Goal: Communication & Community: Answer question/provide support

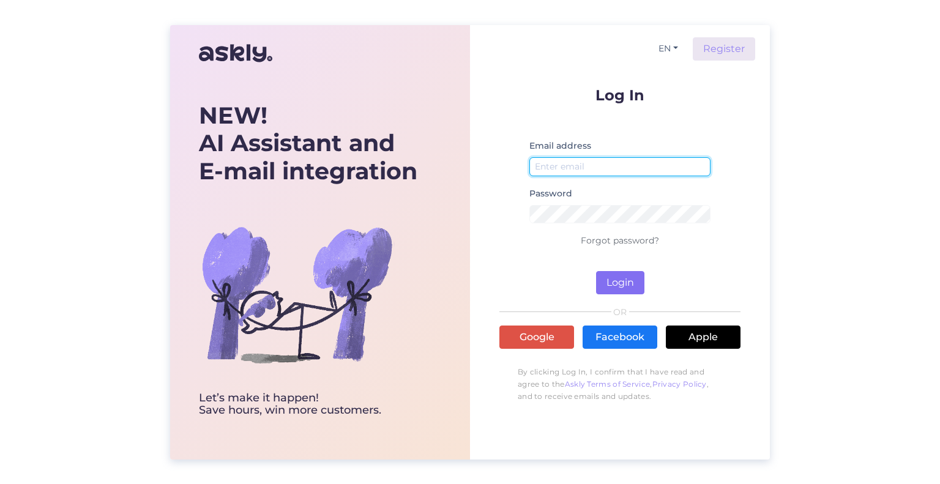
type input "[EMAIL_ADDRESS][DOMAIN_NAME]"
click at [629, 281] on button "Login" at bounding box center [620, 282] width 48 height 23
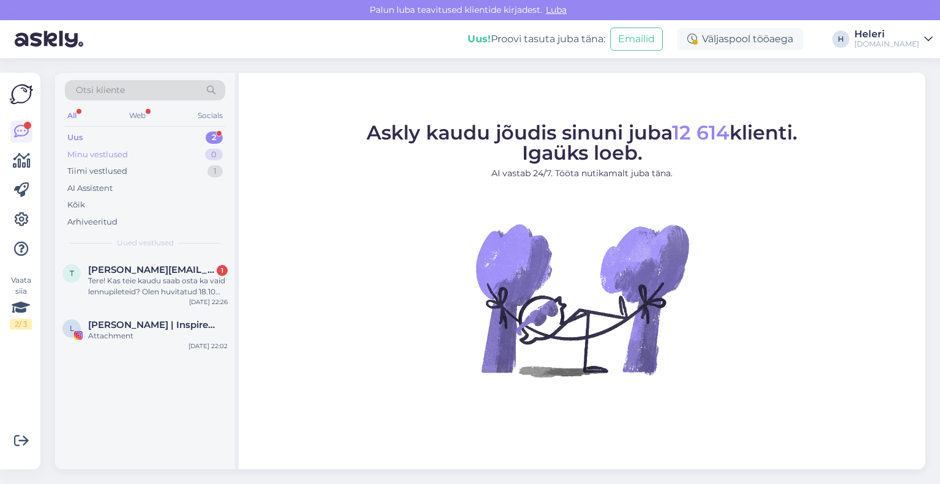
click at [129, 156] on div "Minu vestlused 0" at bounding box center [145, 154] width 160 height 17
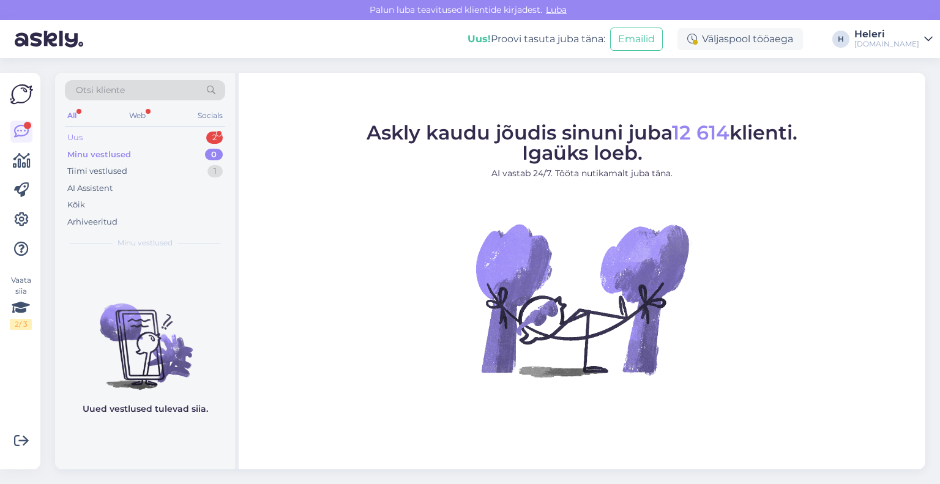
click at [130, 141] on div "Uus 2" at bounding box center [145, 137] width 160 height 17
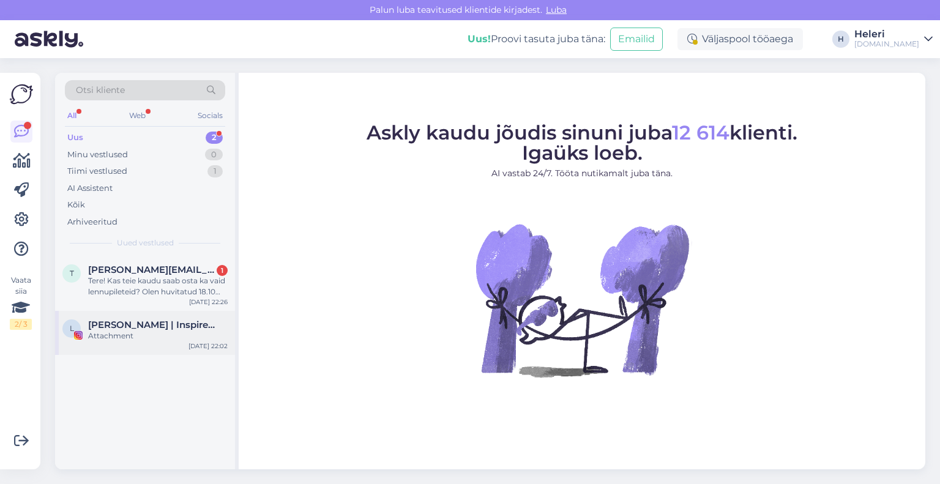
click at [150, 328] on span "[PERSON_NAME] | Inspireerijast elunautleja" at bounding box center [151, 325] width 127 height 11
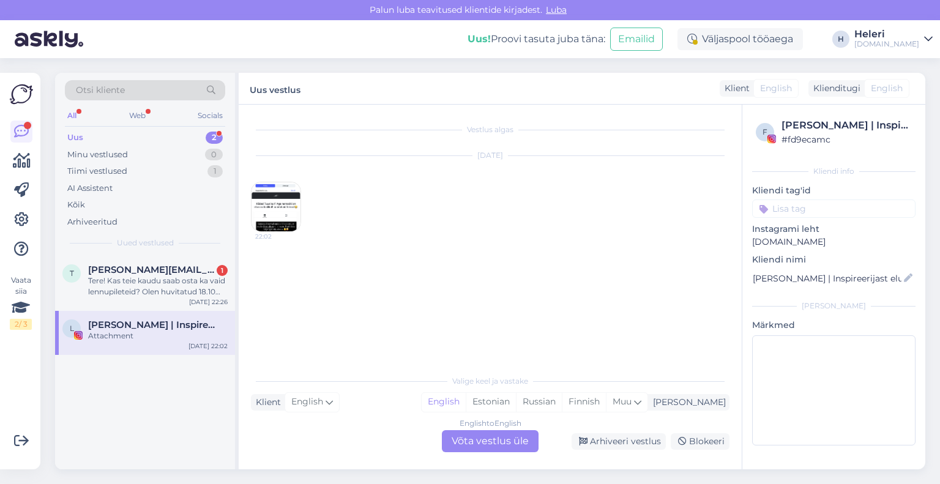
click at [271, 208] on img at bounding box center [276, 206] width 49 height 49
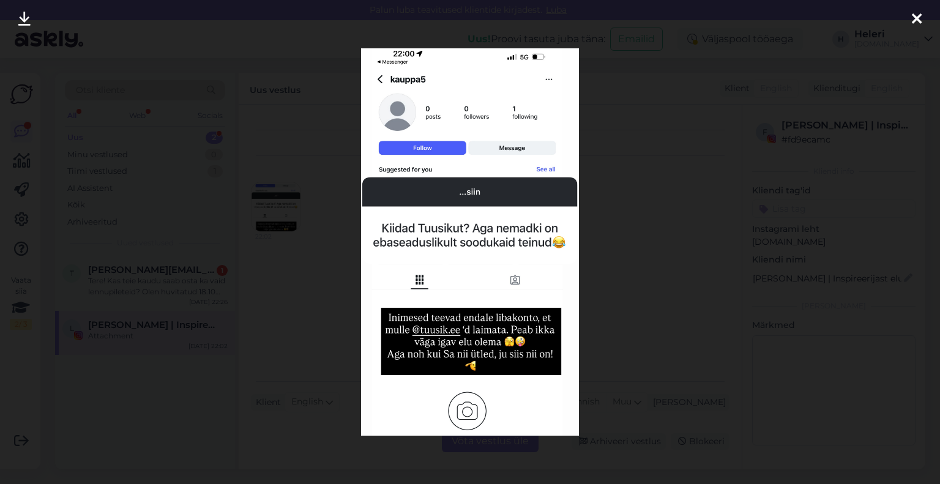
click at [920, 17] on icon at bounding box center [917, 20] width 10 height 16
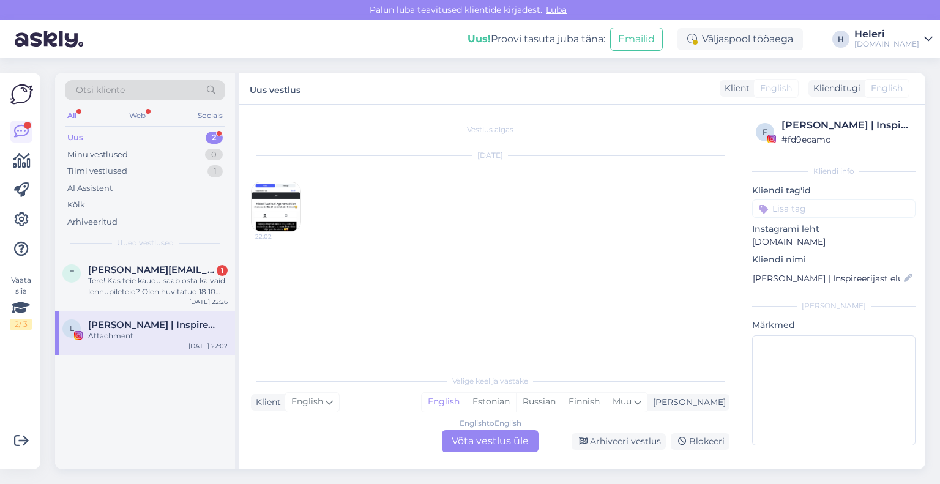
click at [517, 438] on div "English to English Võta vestlus üle" at bounding box center [490, 441] width 97 height 22
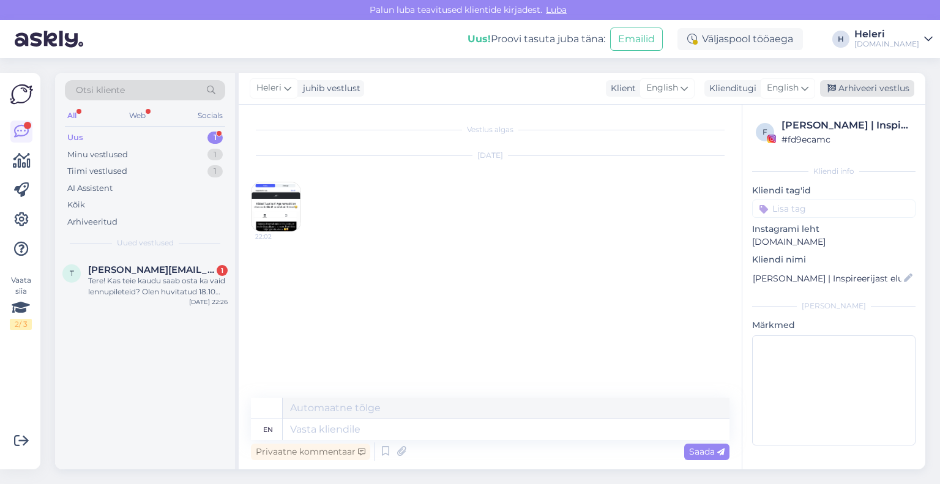
click at [864, 88] on div "Arhiveeri vestlus" at bounding box center [867, 88] width 94 height 17
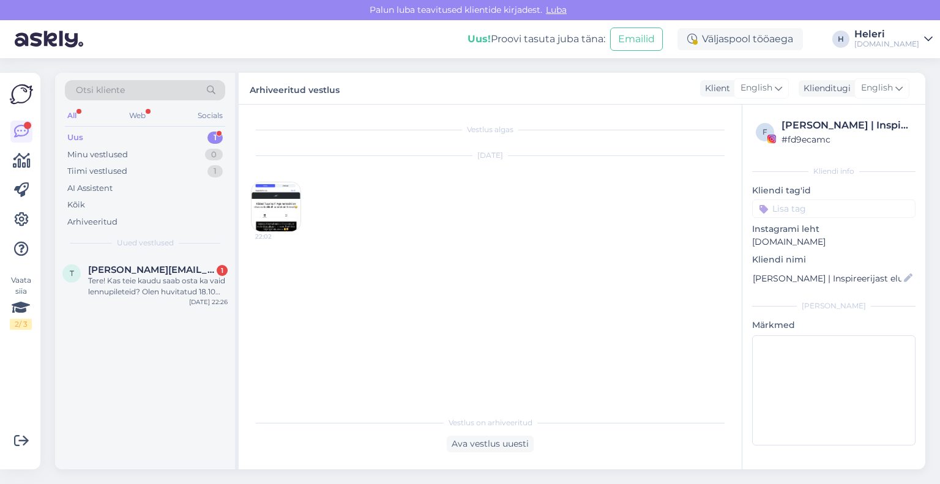
click at [121, 139] on div "Uus 1" at bounding box center [145, 137] width 160 height 17
click at [131, 273] on span "[PERSON_NAME][EMAIL_ADDRESS][PERSON_NAME][DOMAIN_NAME]" at bounding box center [151, 269] width 127 height 11
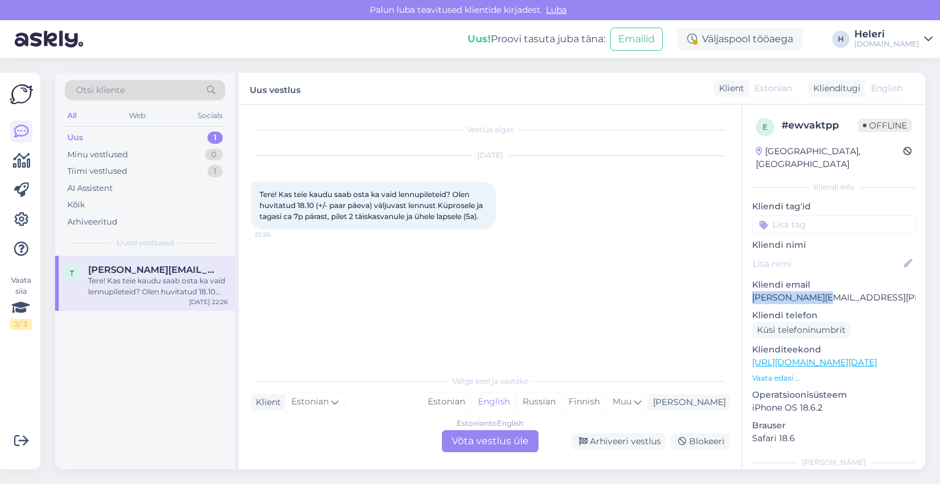
drag, startPoint x: 749, startPoint y: 283, endPoint x: 861, endPoint y: 279, distance: 112.1
click at [861, 279] on div "e # ewvaktpp Offline [GEOGRAPHIC_DATA], [GEOGRAPHIC_DATA] Kliendi info Kliendi …" at bounding box center [834, 363] width 183 height 516
copy p "[PERSON_NAME][EMAIL_ADDRESS][PERSON_NAME][DOMAIN_NAME]"
click at [507, 439] on div "Estonian to English Võta vestlus üle" at bounding box center [490, 441] width 97 height 22
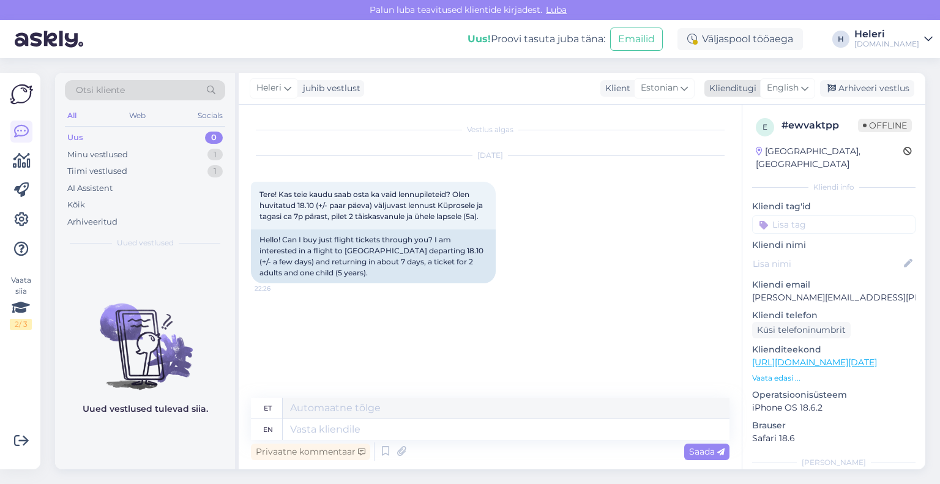
click at [774, 88] on span "English" at bounding box center [783, 87] width 32 height 13
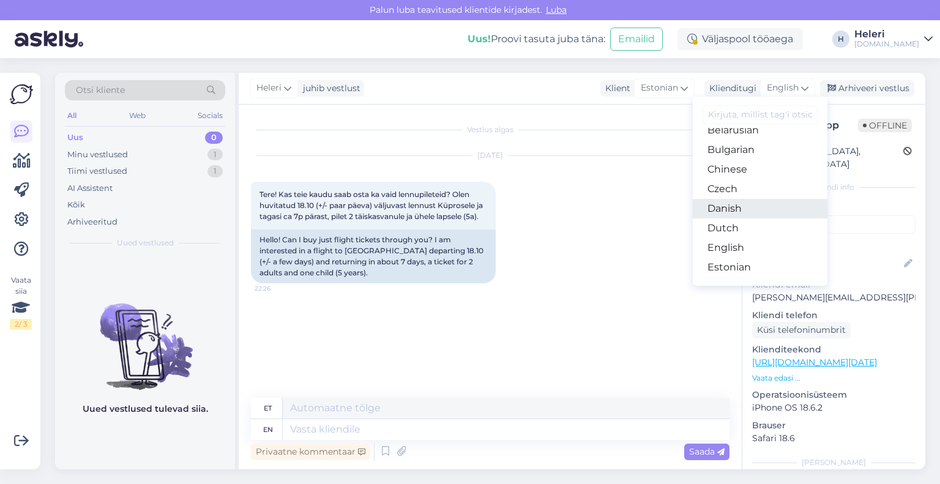
scroll to position [61, 0]
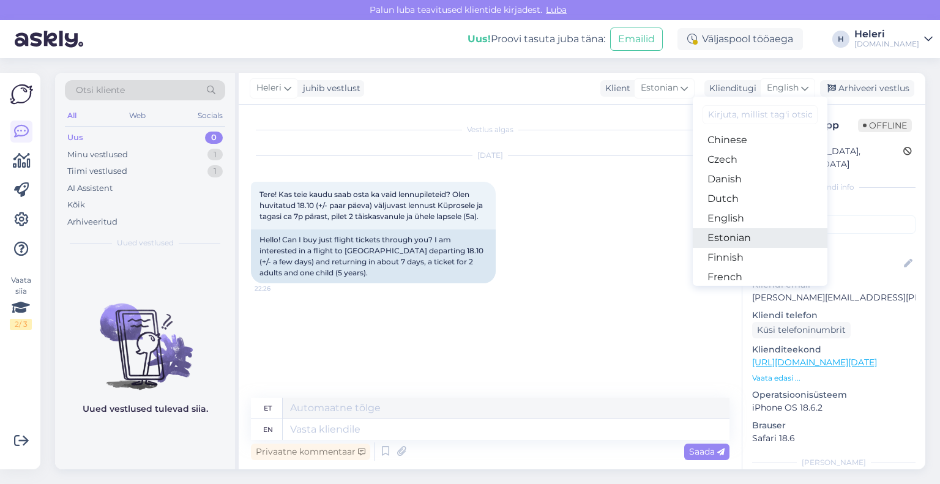
click at [743, 239] on link "Estonian" at bounding box center [760, 238] width 135 height 20
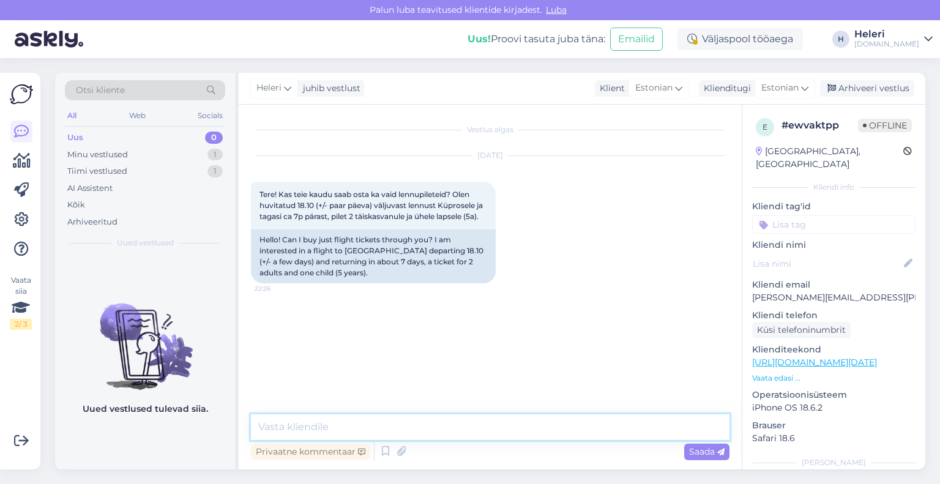
click at [438, 430] on textarea at bounding box center [490, 427] width 479 height 26
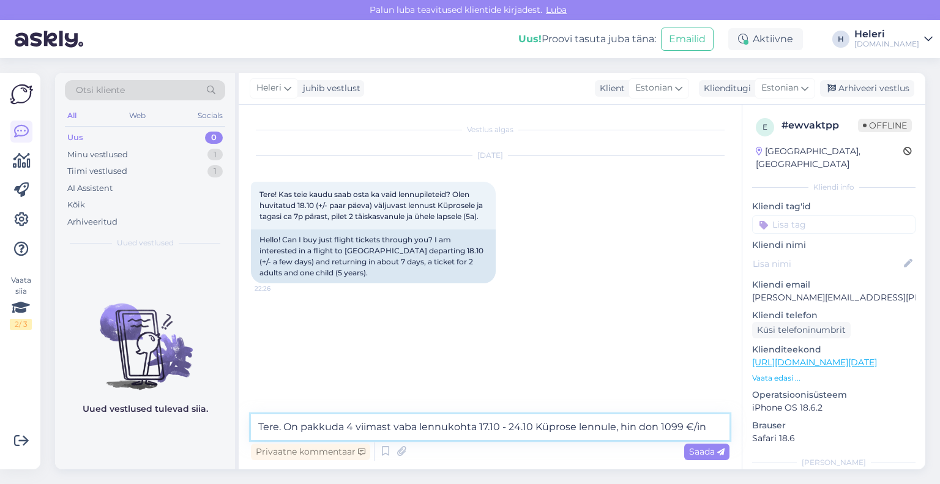
click at [639, 430] on textarea "Tere. On pakkuda 4 viimast vaba lennukohta 17.10 - 24.10 Küprose lennule, hin d…" at bounding box center [490, 427] width 479 height 26
click at [714, 430] on textarea "Tere. On pakkuda 4 viimast vaba lennukohta 17.10 - 24.10 Küprose lennule, hind …" at bounding box center [490, 427] width 479 height 26
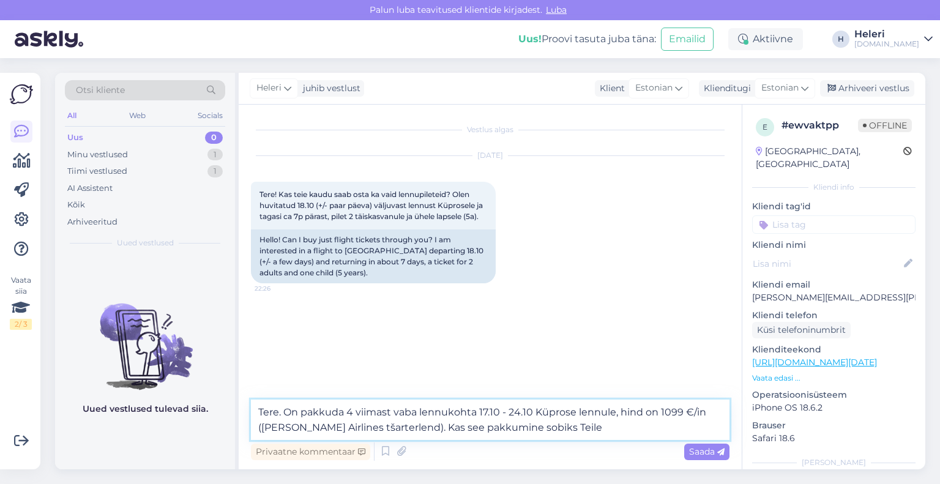
type textarea "Tere. On pakkuda 4 viimast vaba lennukohta 17.10 - 24.10 Küprose lennule, hind …"
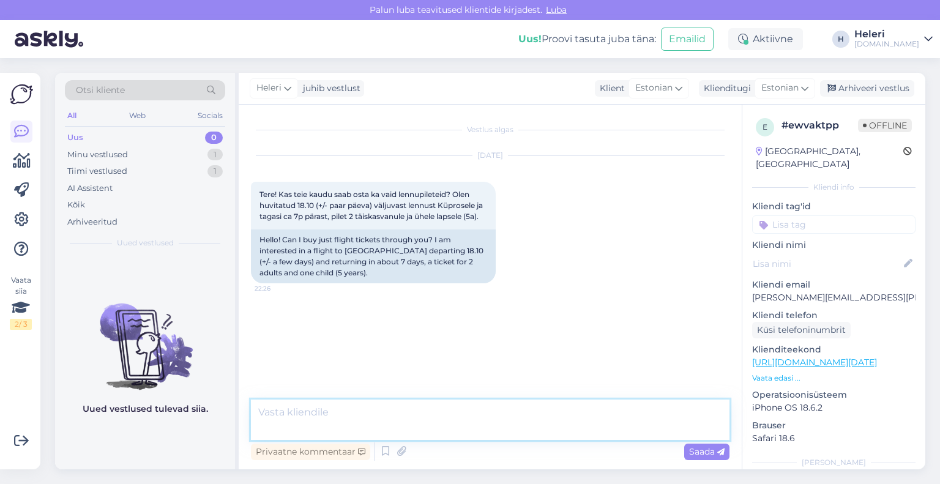
scroll to position [0, 0]
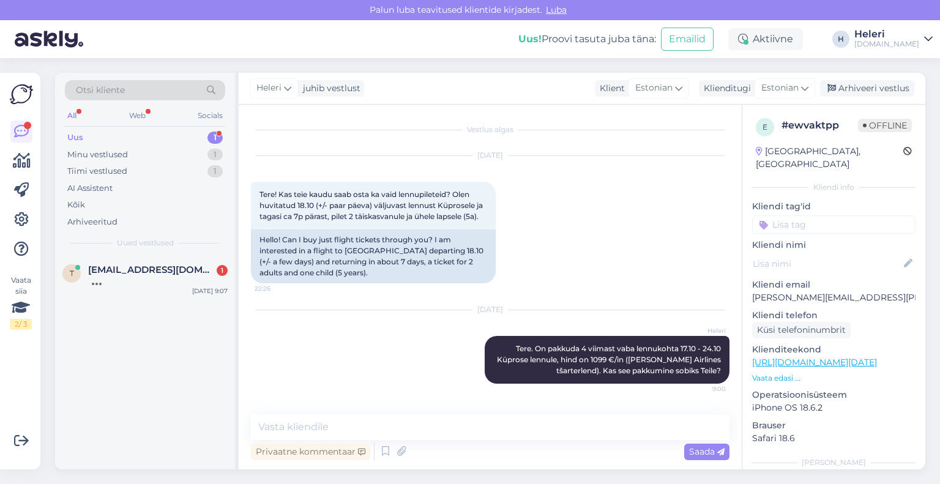
click at [139, 137] on div "Uus 1" at bounding box center [145, 137] width 160 height 17
click at [159, 280] on div "tere. kas saaks uuesti koik varjandid yle vaadata. kuna see oige [PERSON_NAME] …" at bounding box center [158, 286] width 140 height 22
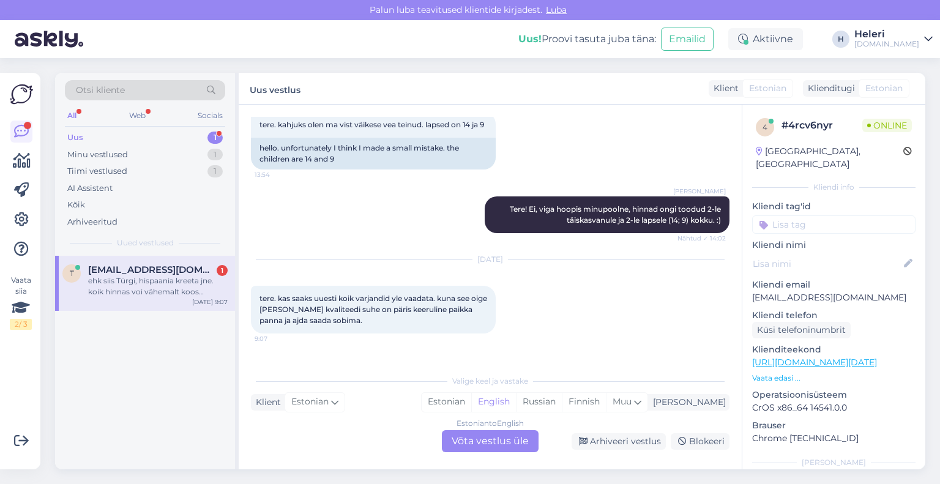
scroll to position [633, 0]
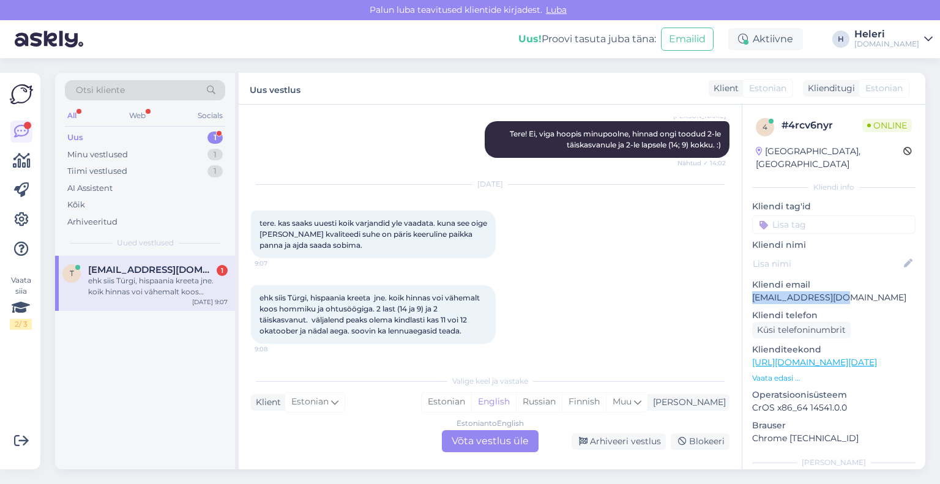
drag, startPoint x: 752, startPoint y: 281, endPoint x: 848, endPoint y: 283, distance: 96.1
click at [848, 283] on div "4 # 4rcv6nyr Online [GEOGRAPHIC_DATA], [GEOGRAPHIC_DATA] Kliendi info Kliendi t…" at bounding box center [834, 363] width 183 height 516
copy p "[EMAIL_ADDRESS][DOMAIN_NAME]"
drag, startPoint x: 504, startPoint y: 435, endPoint x: 548, endPoint y: 397, distance: 58.2
click at [504, 435] on div "Estonian to English Võta vestlus üle" at bounding box center [490, 441] width 97 height 22
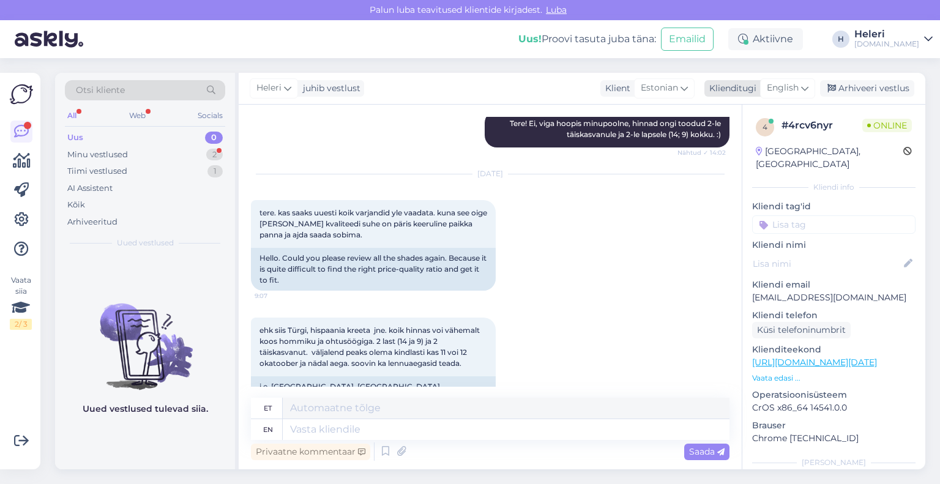
click at [796, 89] on span "English" at bounding box center [783, 87] width 32 height 13
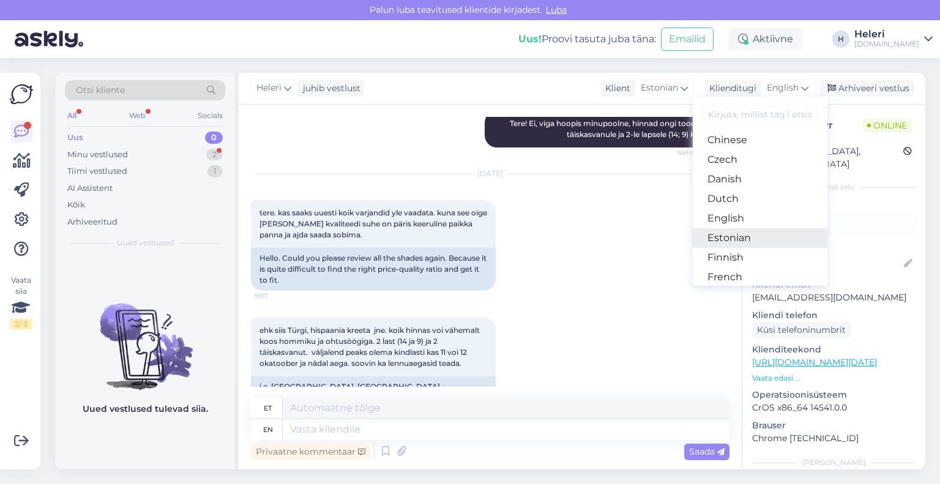
click at [757, 233] on link "Estonian" at bounding box center [760, 238] width 135 height 20
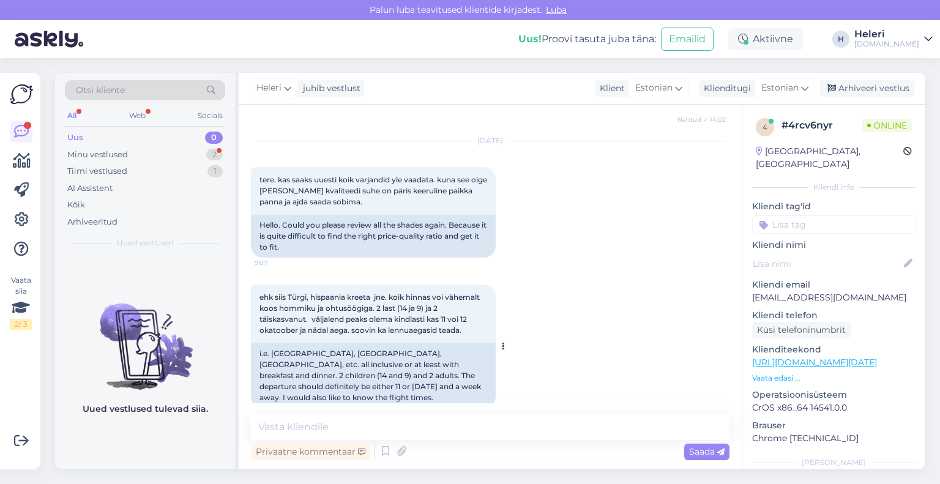
scroll to position [684, 0]
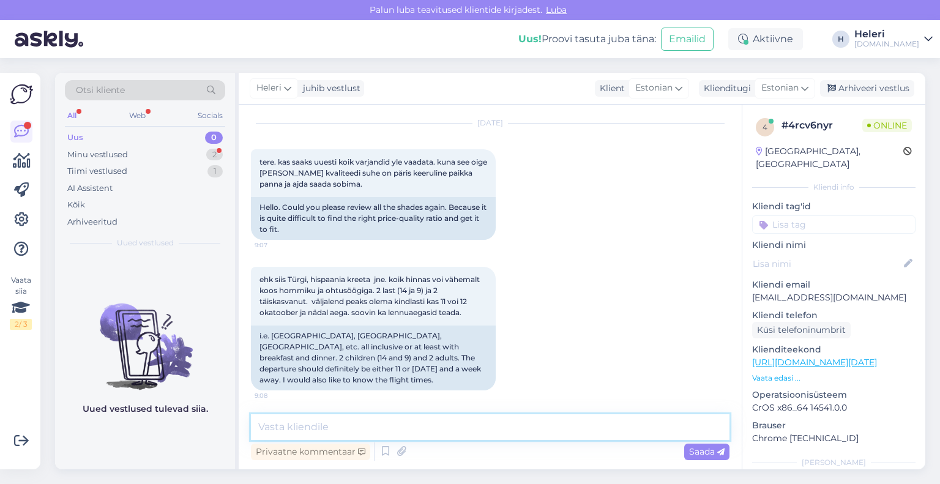
click at [440, 418] on textarea at bounding box center [490, 427] width 479 height 26
drag, startPoint x: 284, startPoint y: 428, endPoint x: 447, endPoint y: 432, distance: 163.5
click at [447, 432] on textarea "Tere. Kuna reiskonsulta" at bounding box center [490, 427] width 479 height 26
drag, startPoint x: 284, startPoint y: 430, endPoint x: 362, endPoint y: 414, distance: 79.5
click at [365, 419] on textarea "Tere. [GEOGRAPHIC_DATA]" at bounding box center [490, 427] width 479 height 26
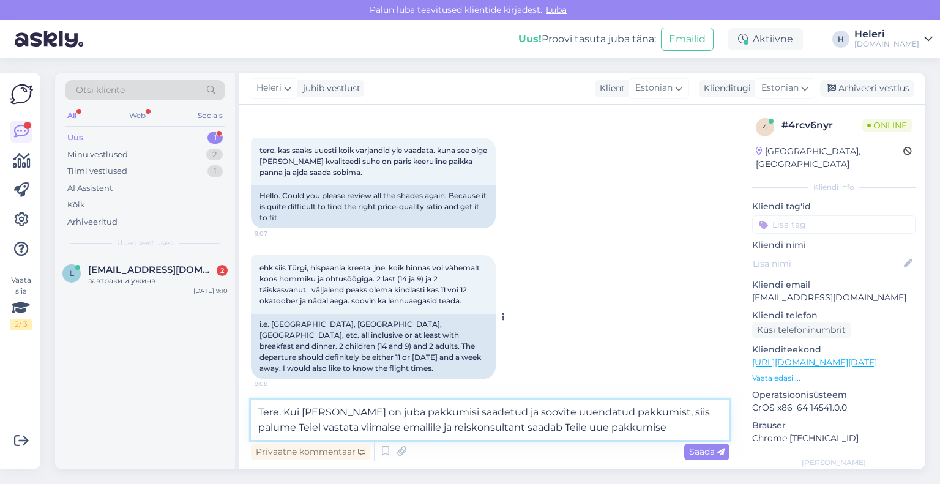
scroll to position [698, 0]
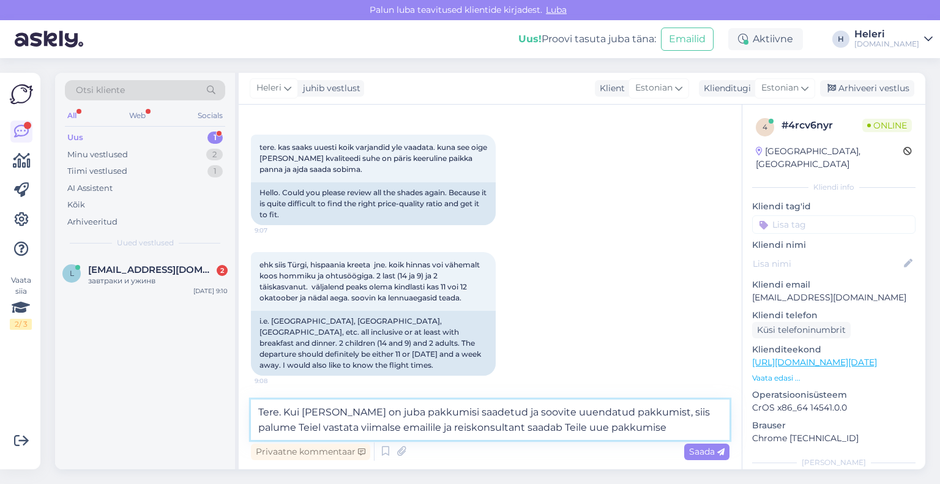
drag, startPoint x: 285, startPoint y: 413, endPoint x: 623, endPoint y: 425, distance: 337.5
click at [623, 425] on textarea "Tere. Kui [PERSON_NAME] on juba pakkumisi saadetud ja soovite uuendatud pakkumi…" at bounding box center [490, 420] width 479 height 40
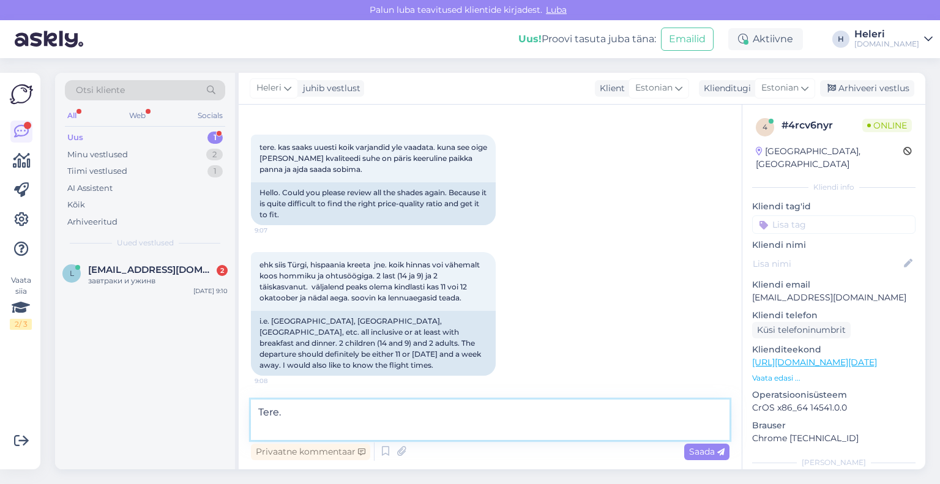
scroll to position [684, 0]
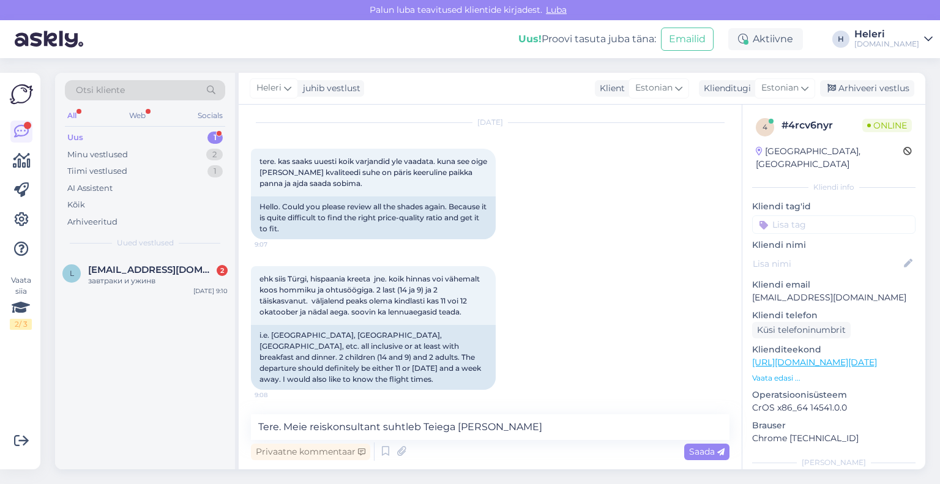
click at [553, 267] on div "ehk siis Türgi, hispaania kreeta jne. koik hinnas voi vähemalt koos hommiku ja …" at bounding box center [490, 328] width 479 height 151
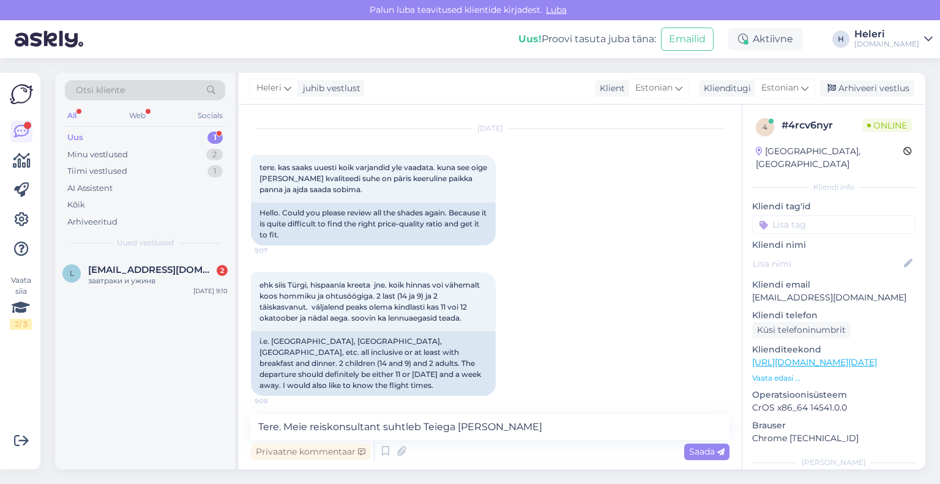
scroll to position [684, 0]
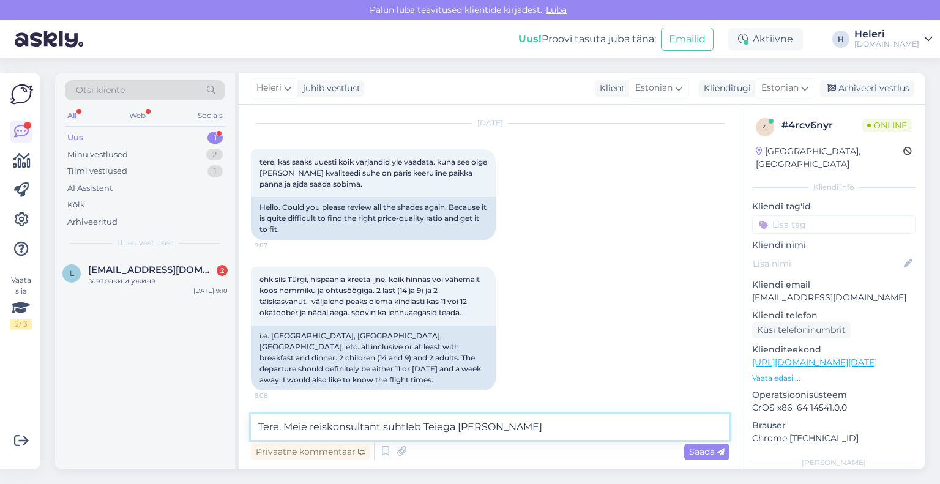
click at [428, 427] on textarea "Tere. Meie reiskonsultant suhtleb Teiega [PERSON_NAME]" at bounding box center [490, 427] width 479 height 26
drag, startPoint x: 301, startPoint y: 433, endPoint x: 291, endPoint y: 430, distance: 10.7
click at [300, 433] on textarea "Tere. Meie reiskonsultant suhtleb Teiega [PERSON_NAME]" at bounding box center [490, 427] width 479 height 26
drag, startPoint x: 285, startPoint y: 428, endPoint x: 473, endPoint y: 417, distance: 188.3
click at [473, 417] on textarea "Tere. Meie reiskonsultant suhtleb Teiega [PERSON_NAME]" at bounding box center [490, 427] width 479 height 26
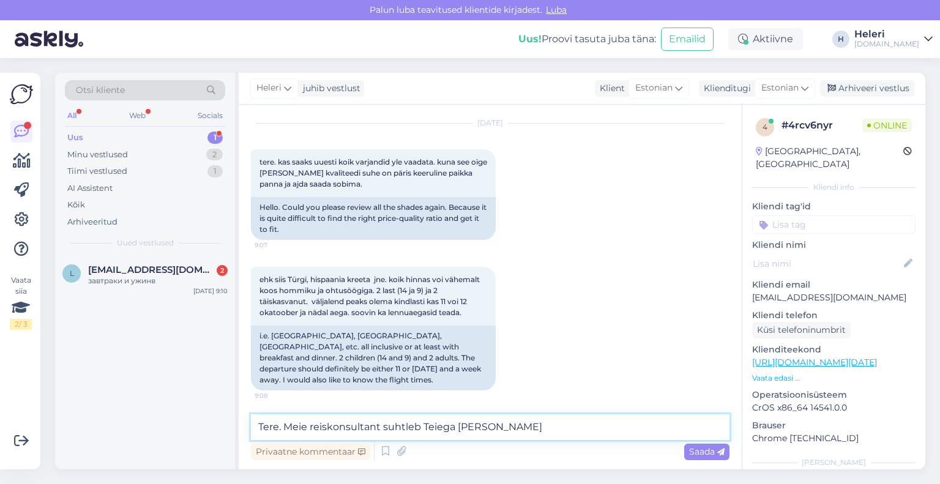
drag, startPoint x: 478, startPoint y: 428, endPoint x: 285, endPoint y: 425, distance: 193.4
click at [285, 425] on textarea "Tere. Meie reiskonsultant suhtleb Teiega [PERSON_NAME]" at bounding box center [490, 427] width 479 height 26
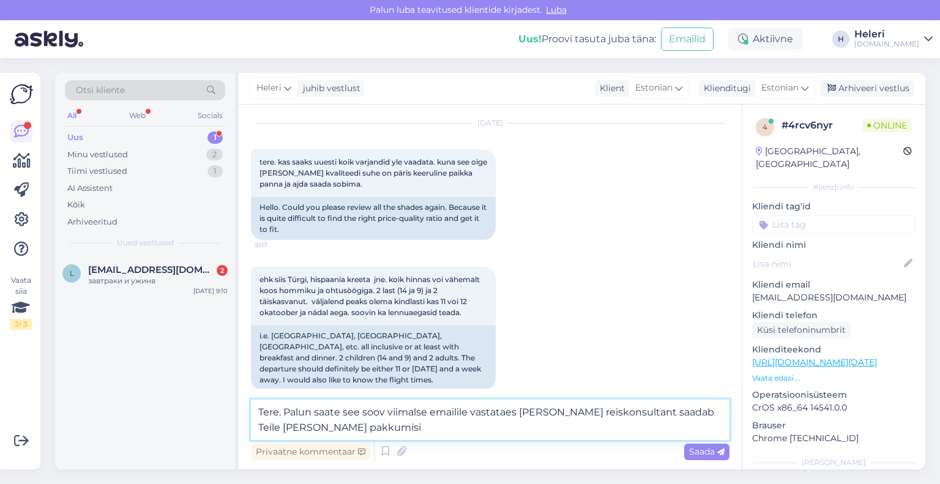
click at [335, 414] on textarea "Tere. Palun saate see soov viimalse emailile vastataes [PERSON_NAME] reiskonsul…" at bounding box center [490, 420] width 479 height 40
drag, startPoint x: 359, startPoint y: 413, endPoint x: 345, endPoint y: 413, distance: 14.1
click at [345, 413] on textarea "Tere. Palun saate see soov viimalse emailile vastataes [PERSON_NAME] reiskonsul…" at bounding box center [490, 420] width 479 height 40
click at [336, 415] on textarea "Tere. Palun saate om soov viimalse emailile vastataes [PERSON_NAME] reiskonsult…" at bounding box center [490, 420] width 479 height 40
click at [367, 414] on textarea "Tere. Palun saatke om soov viimalse emailile vastataes [PERSON_NAME] reiskonsul…" at bounding box center [490, 420] width 479 height 40
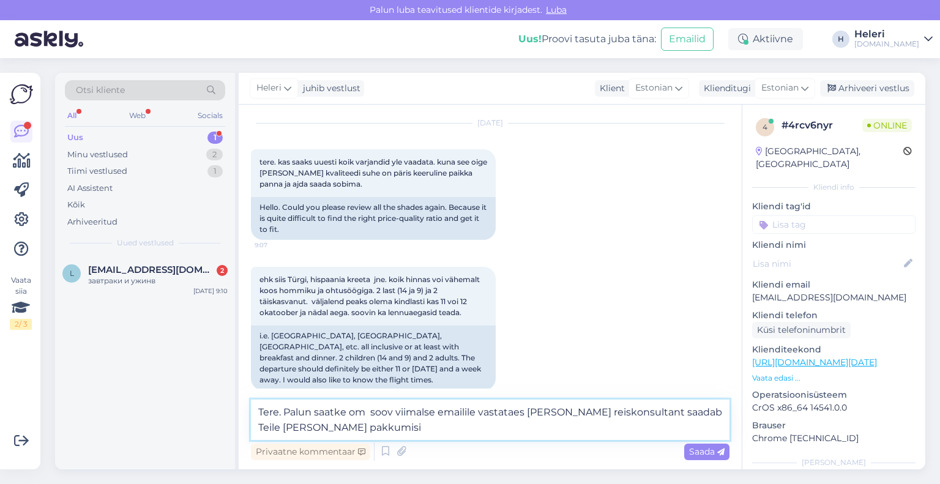
click at [367, 413] on textarea "Tere. Palun saatke om soov viimalse emailile vastataes [PERSON_NAME] reiskonsul…" at bounding box center [490, 420] width 479 height 40
click at [443, 414] on textarea "Tere. Palun saatke oms soov viimalse emailile vastataes [PERSON_NAME] reiskonsu…" at bounding box center [490, 420] width 479 height 40
click at [584, 418] on textarea "Tere. Palun saatke oms soov viimalse pakkumisele emailile vastataes [PERSON_NAM…" at bounding box center [490, 420] width 479 height 40
click at [640, 418] on textarea "Tere. Palun saatke oms soov viimalse pakkumisele emailile vastates [PERSON_NAME…" at bounding box center [490, 420] width 479 height 40
click at [397, 425] on textarea "Tere. Palun saatke oms soov viimalse pakkumisele emailile vastates [PERSON_NAME…" at bounding box center [490, 420] width 479 height 40
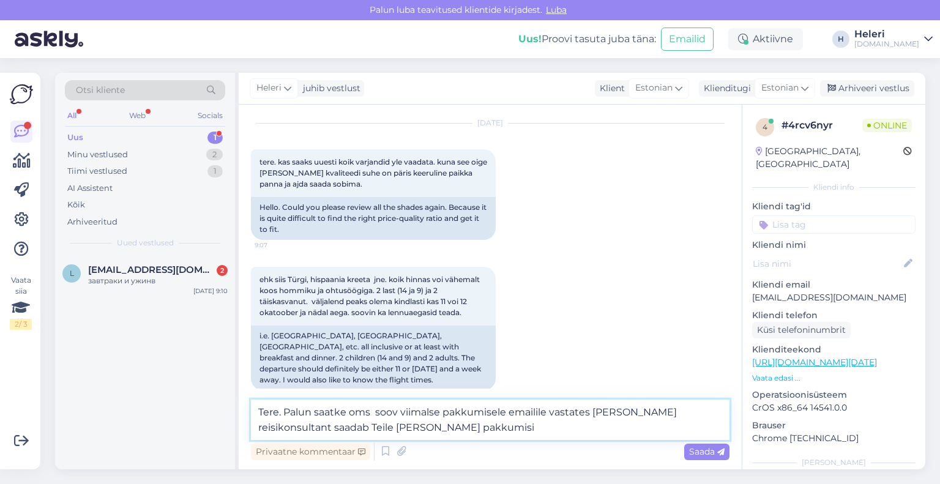
click at [387, 428] on textarea "Tere. Palun saatke oms soov viimalse pakkumisele emailile vastates [PERSON_NAME…" at bounding box center [490, 420] width 479 height 40
click at [429, 413] on textarea "Tere. Palun saatke oms soov viimalse pakkumisele emailile vastates [PERSON_NAME…" at bounding box center [490, 420] width 479 height 40
click at [436, 415] on textarea "Tere. Palun saatke oms soov viimase pakkumisele emailile vastates [PERSON_NAME]…" at bounding box center [490, 420] width 479 height 40
click at [370, 413] on textarea "Tere. Palun saatke oms soov viimasele pakkumisele emailile vastates [PERSON_NAM…" at bounding box center [490, 420] width 479 height 40
click at [405, 428] on textarea "Tere. [PERSON_NAME] saatke oma soov viimasele pakkumisele emailile vastates [PE…" at bounding box center [490, 420] width 479 height 40
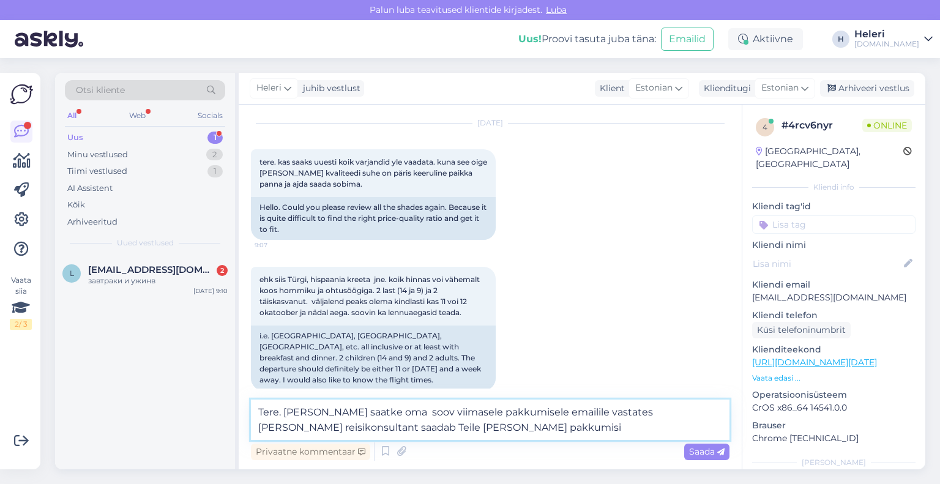
drag, startPoint x: 392, startPoint y: 427, endPoint x: 424, endPoint y: 438, distance: 33.7
click at [424, 438] on textarea "Tere. [PERSON_NAME] saatke oma soov viimasele pakkumisele emailile vastates [PE…" at bounding box center [490, 420] width 479 height 40
click at [391, 430] on textarea "Tere. [PERSON_NAME] saatke oma soov viimasele pakkumisele emailile vastates [PE…" at bounding box center [490, 420] width 479 height 40
type textarea "Tere. [PERSON_NAME] saatke oma soov viimasele pakkumisele emailile vastates [PE…"
click at [705, 452] on span "Saada" at bounding box center [707, 451] width 36 height 11
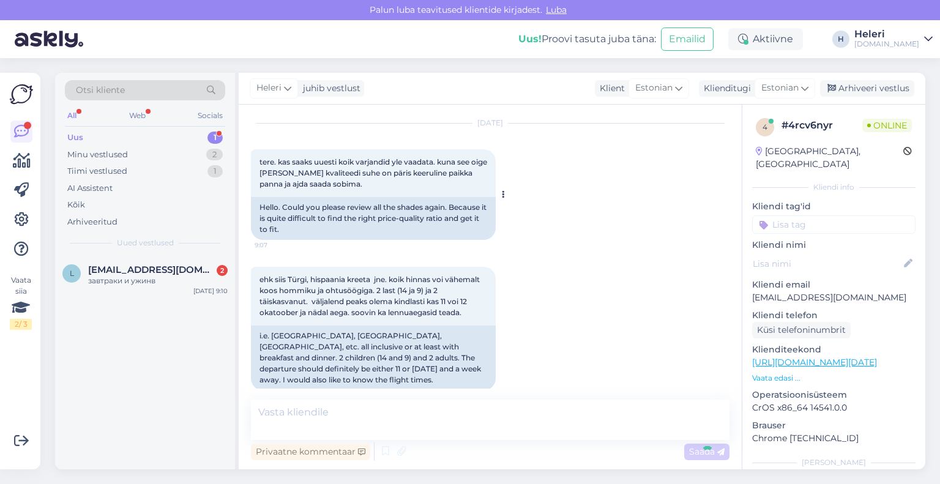
scroll to position [748, 0]
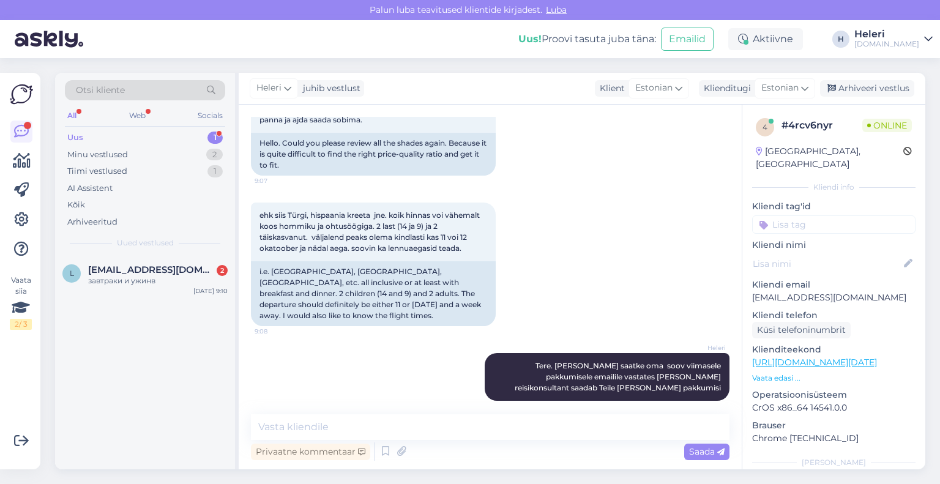
click at [126, 139] on div "Uus 1" at bounding box center [145, 137] width 160 height 17
click at [147, 271] on span "[EMAIL_ADDRESS][DOMAIN_NAME]" at bounding box center [151, 269] width 127 height 11
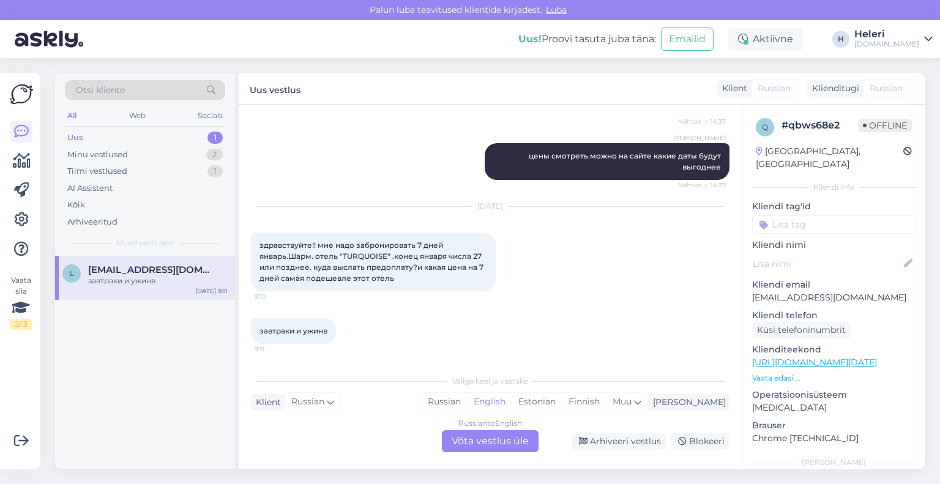
click at [495, 440] on div "Russian to English Võta vestlus üle" at bounding box center [490, 441] width 97 height 22
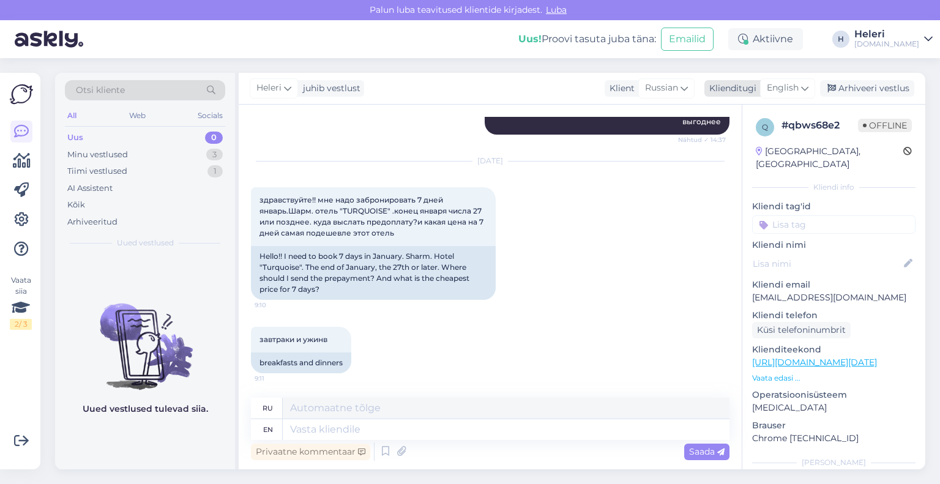
click at [791, 83] on span "English" at bounding box center [783, 87] width 32 height 13
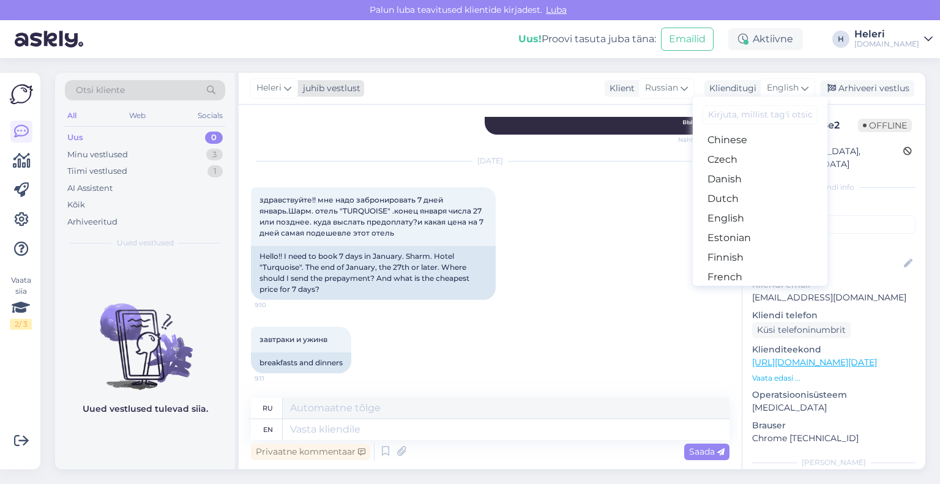
click at [300, 89] on div "juhib vestlust" at bounding box center [329, 88] width 62 height 13
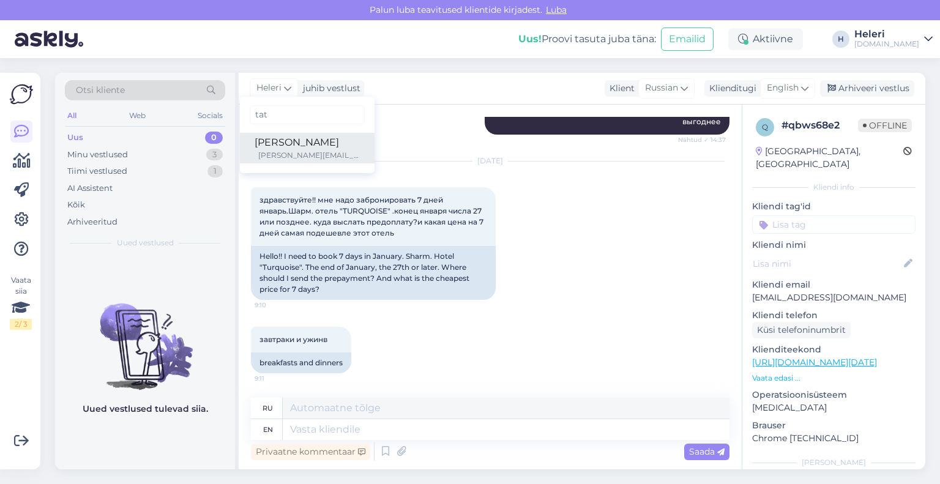
type input "tat"
click at [279, 149] on div "[PERSON_NAME]" at bounding box center [307, 142] width 105 height 15
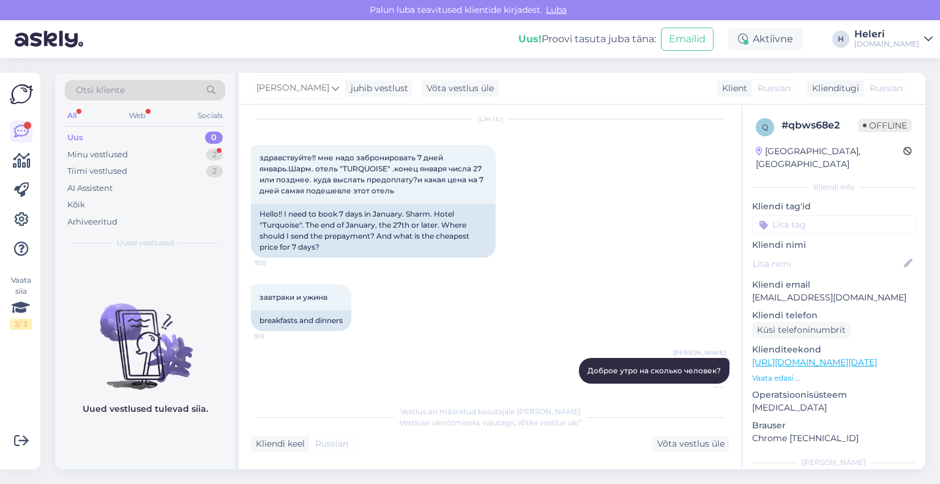
scroll to position [1801, 0]
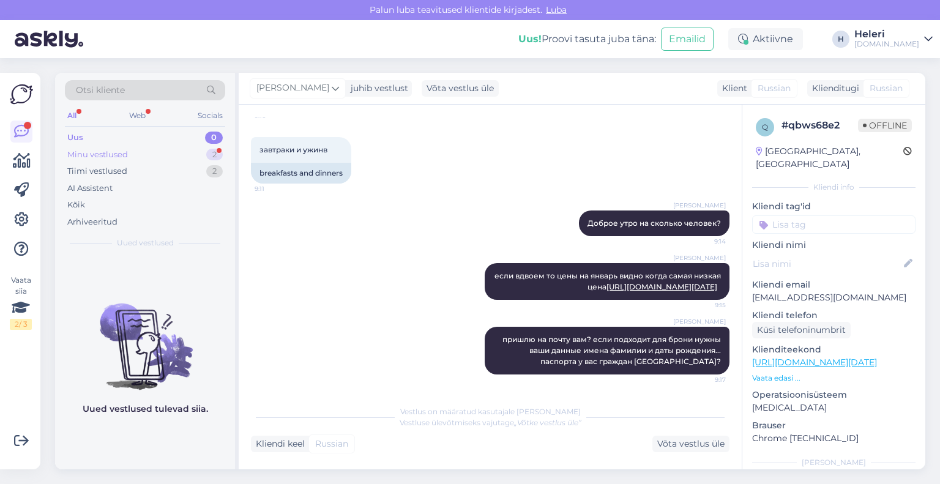
click at [140, 151] on div "Minu vestlused 2" at bounding box center [145, 154] width 160 height 17
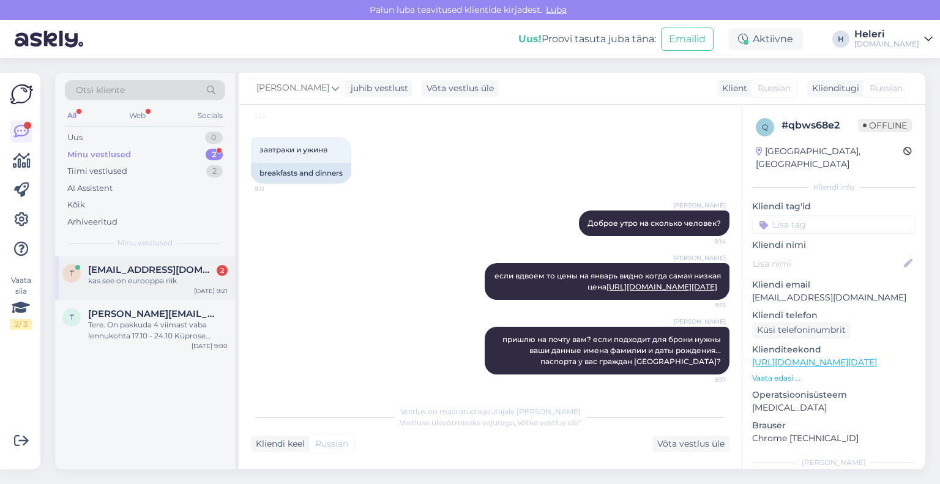
click at [146, 283] on div "kas see on eurooppa riik" at bounding box center [158, 280] width 140 height 11
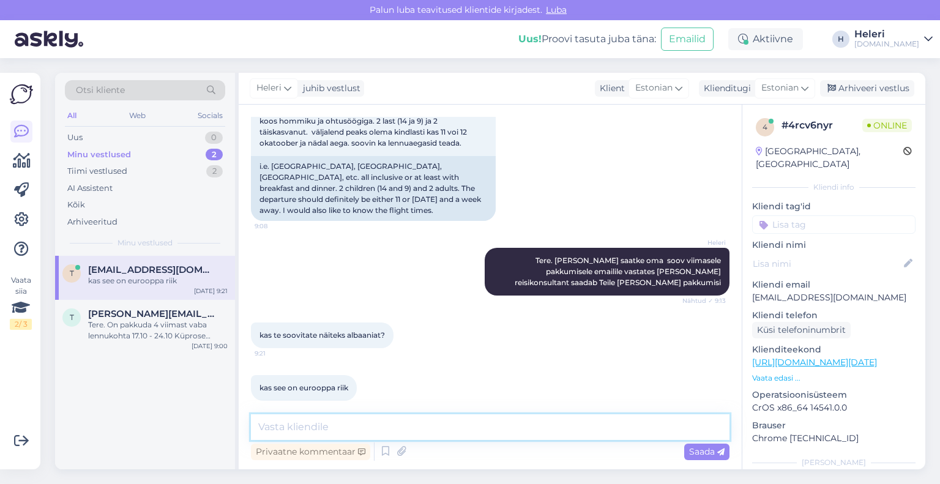
click at [402, 432] on textarea at bounding box center [490, 427] width 479 height 26
click at [312, 426] on textarea at bounding box center [490, 427] width 479 height 26
drag, startPoint x: 752, startPoint y: 286, endPoint x: 842, endPoint y: 286, distance: 90.0
click at [846, 285] on div "4 # 4rcv6nyr Online [GEOGRAPHIC_DATA], [GEOGRAPHIC_DATA] Kliendi info Kliendi t…" at bounding box center [834, 363] width 183 height 516
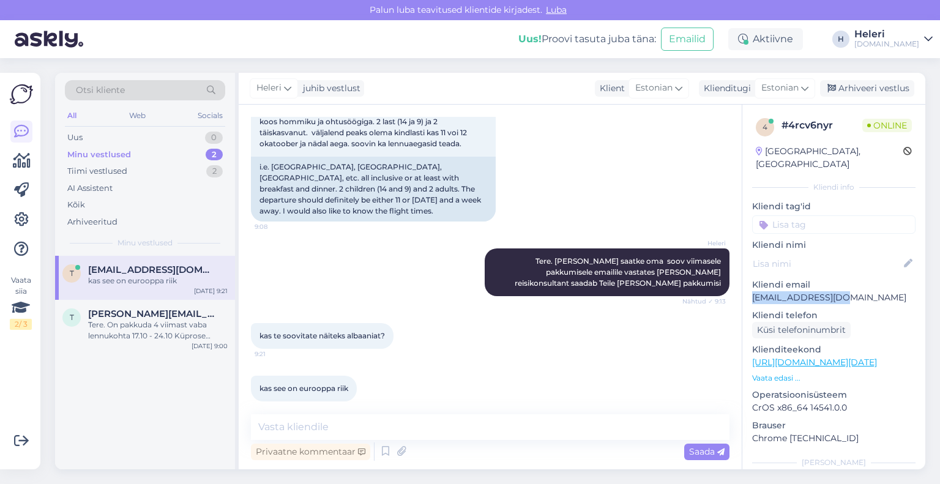
copy p "[EMAIL_ADDRESS][DOMAIN_NAME]"
click at [350, 433] on textarea at bounding box center [490, 427] width 479 height 26
paste textarea "Jah, [GEOGRAPHIC_DATA] on Euroopa riik."
drag, startPoint x: 282, startPoint y: 432, endPoint x: 246, endPoint y: 429, distance: 36.2
click at [246, 429] on div "Vestlus algas [DATE] tere. palun soodsat pakkumist kuhgi sooja, eelistan turgi,…" at bounding box center [490, 287] width 503 height 365
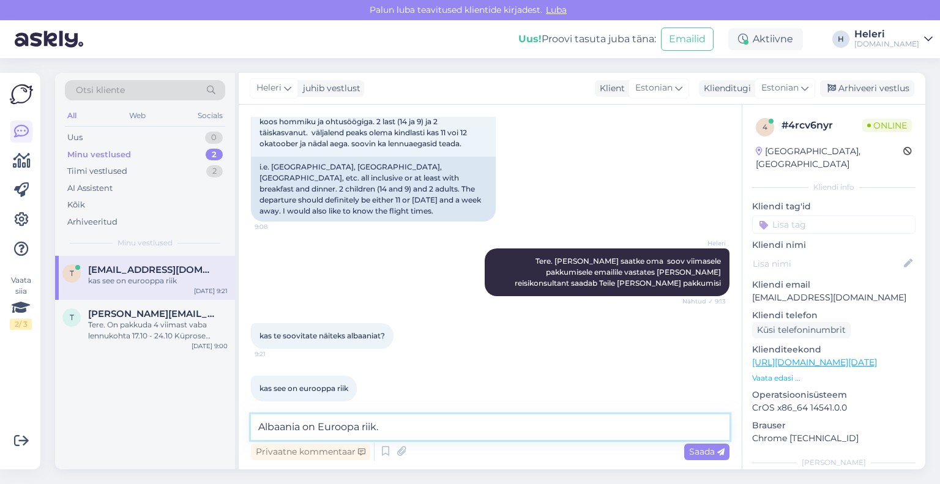
click at [398, 421] on textarea "Albaania on Euroopa riik." at bounding box center [490, 427] width 479 height 26
type textarea "Albaania on Euroopa riik."
click at [701, 450] on span "Saada" at bounding box center [707, 451] width 36 height 11
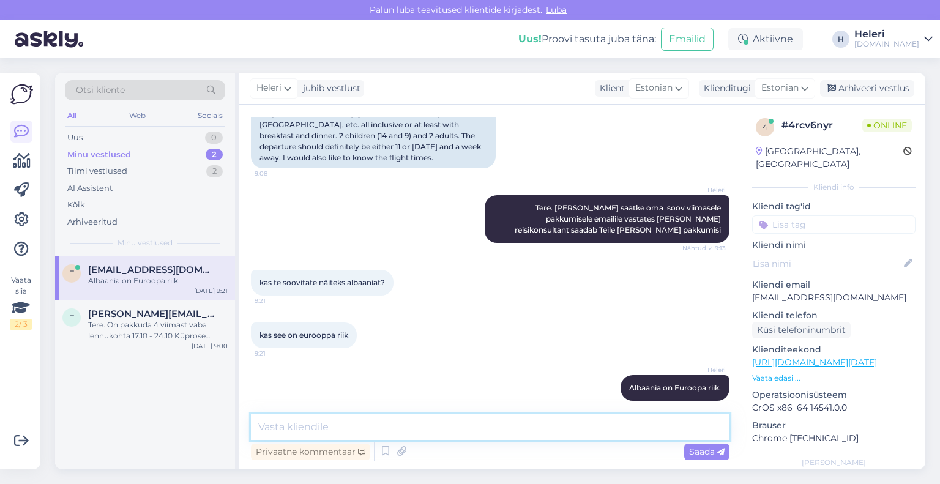
click at [415, 424] on textarea at bounding box center [490, 427] width 479 height 26
click at [354, 429] on textarea at bounding box center [490, 427] width 479 height 26
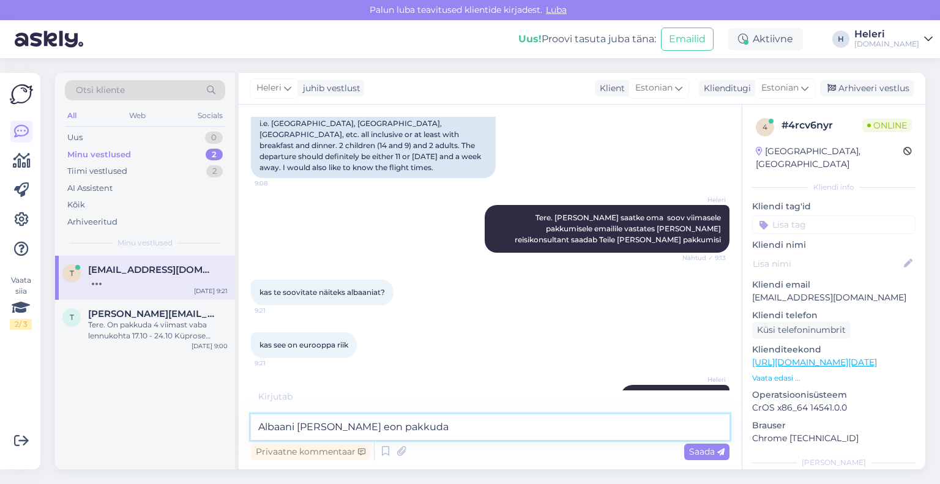
scroll to position [918, 0]
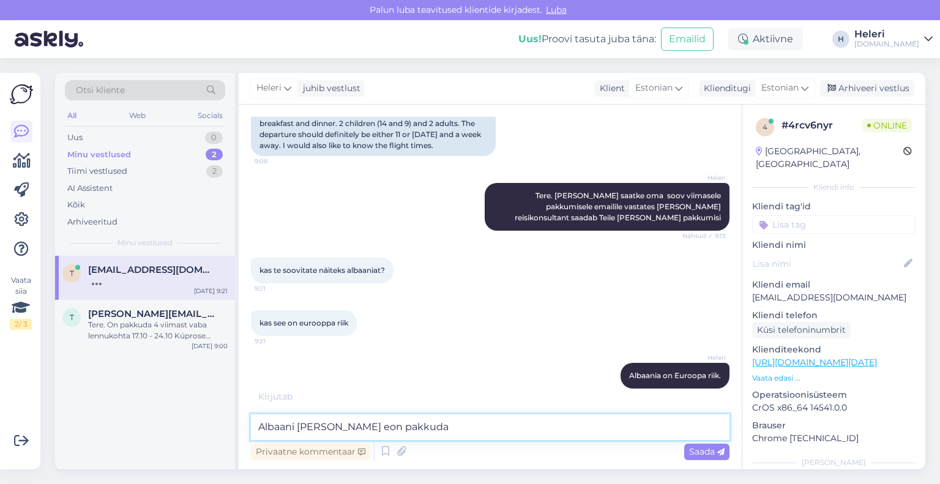
drag, startPoint x: 394, startPoint y: 424, endPoint x: 301, endPoint y: 433, distance: 92.9
click at [301, 433] on textarea "Albaani [PERSON_NAME] eon pakkuda" at bounding box center [490, 427] width 479 height 26
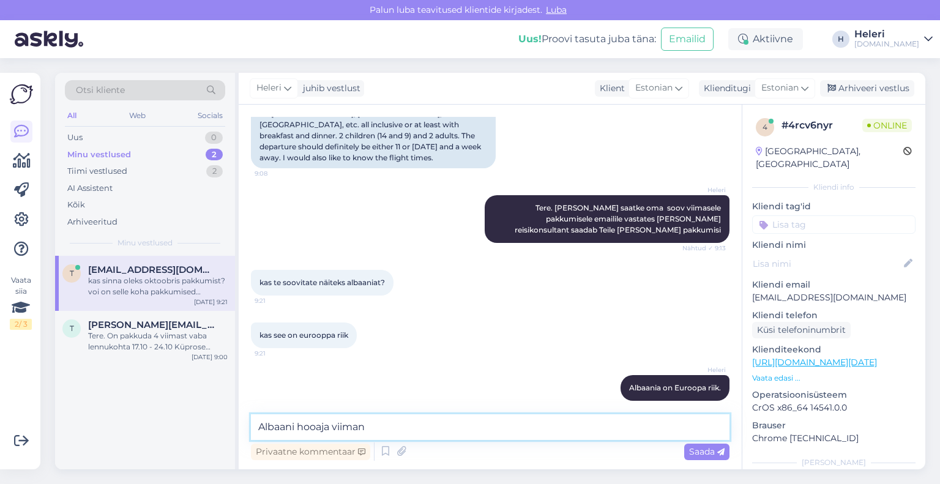
scroll to position [970, 0]
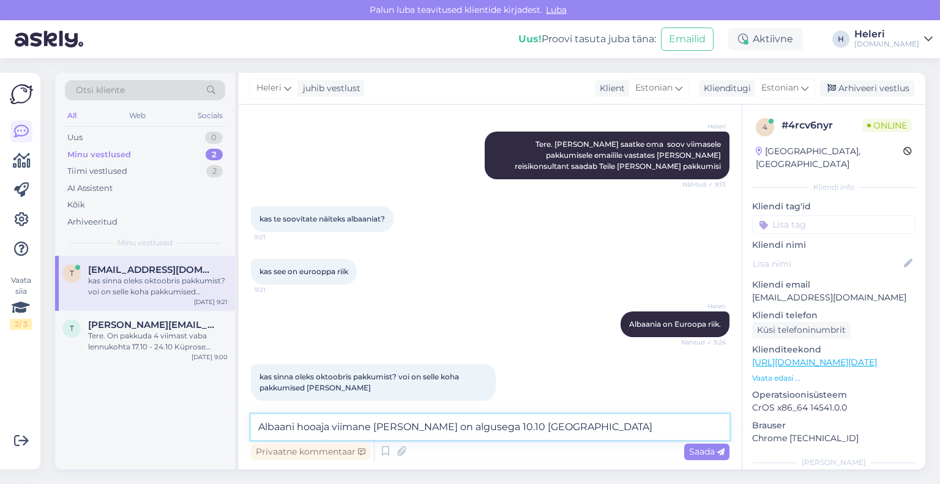
type textarea "Albaani hooaja viimane [PERSON_NAME] on algusega 10.10 [GEOGRAPHIC_DATA]"
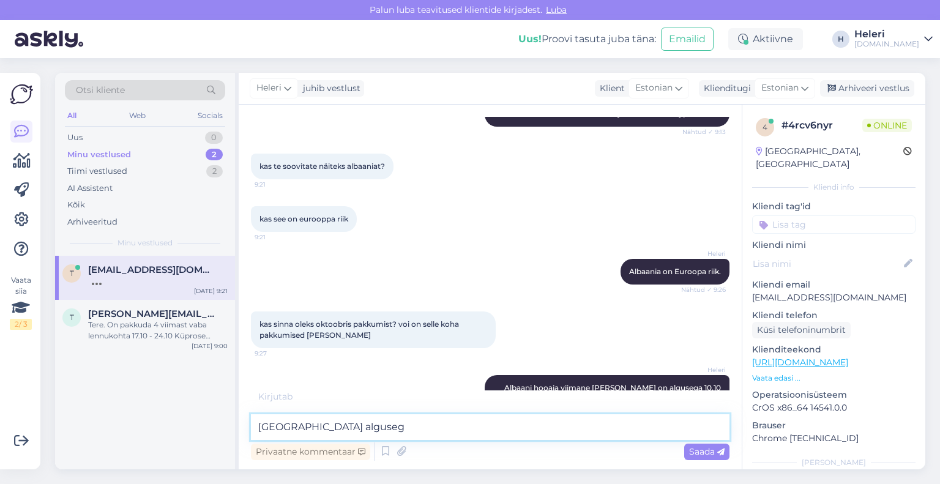
scroll to position [1075, 0]
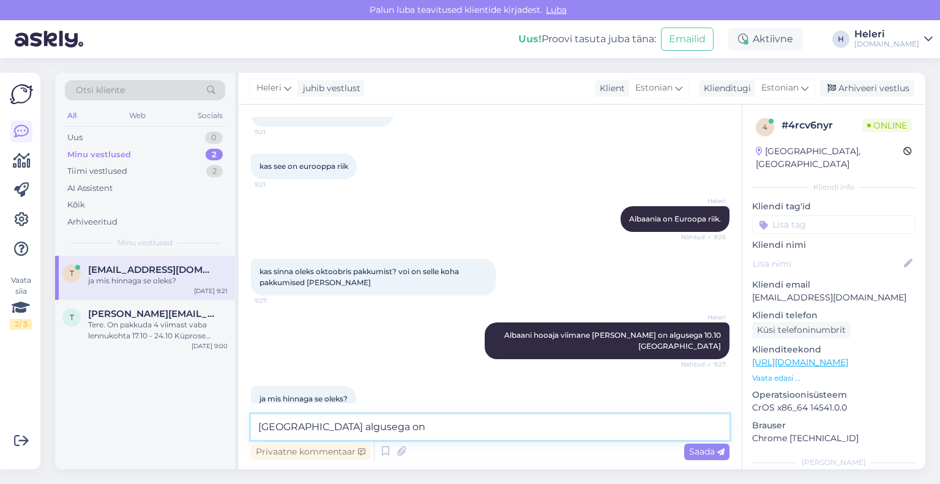
type textarea "[GEOGRAPHIC_DATA] algusega on"
drag, startPoint x: 372, startPoint y: 429, endPoint x: 166, endPoint y: 414, distance: 206.2
click at [166, 414] on div "Otsi kliente All Web Socials Uus 0 Minu vestlused 2 Tiimi vestlused 2 AI Assist…" at bounding box center [490, 271] width 870 height 397
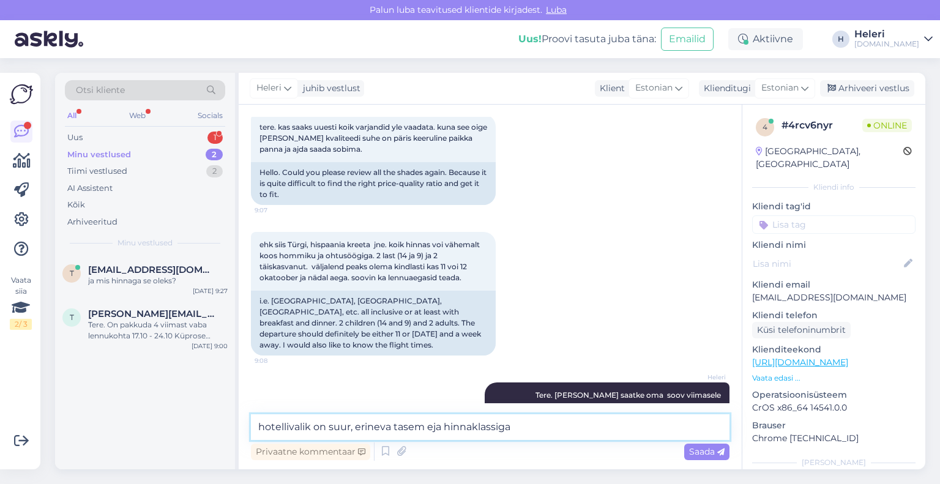
scroll to position [708, 0]
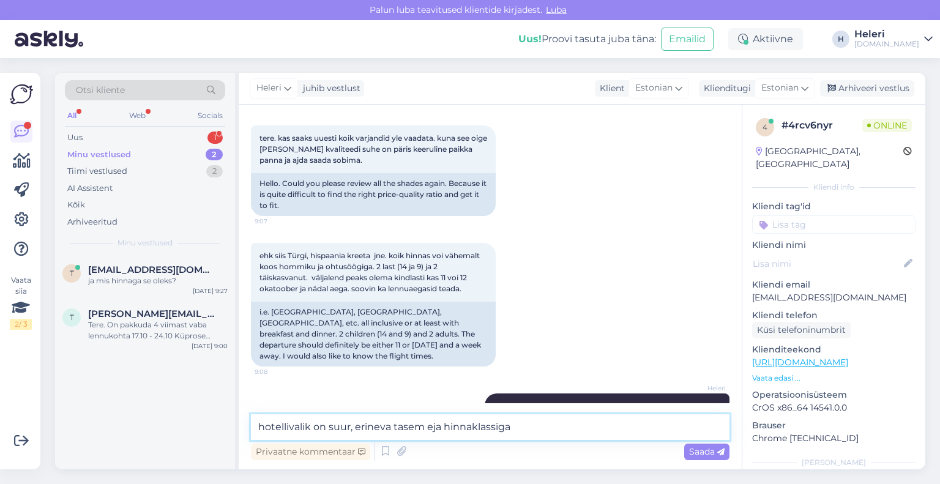
click at [428, 429] on textarea "hotellivalik on suur, erineva tasem eja hinnaklassiga" at bounding box center [490, 427] width 479 height 26
click at [428, 430] on textarea "hotellivalik on suur, erineva tasemeja hinnaklassiga" at bounding box center [490, 427] width 479 height 26
drag, startPoint x: 542, startPoint y: 432, endPoint x: 260, endPoint y: 433, distance: 282.2
click at [260, 433] on textarea "hotellivalik on suur, erineva taseme ja hinnaklassiga" at bounding box center [490, 427] width 479 height 26
paste textarea "[URL][DOMAIN_NAME]"
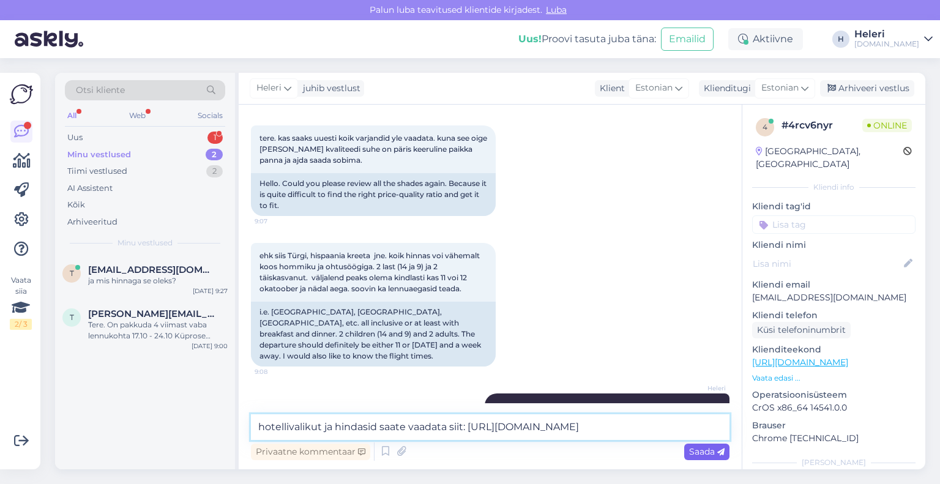
type textarea "hotellivalikut ja hindasid saate vaadata siit: [URL][DOMAIN_NAME]"
click at [703, 447] on span "Saada" at bounding box center [707, 451] width 36 height 11
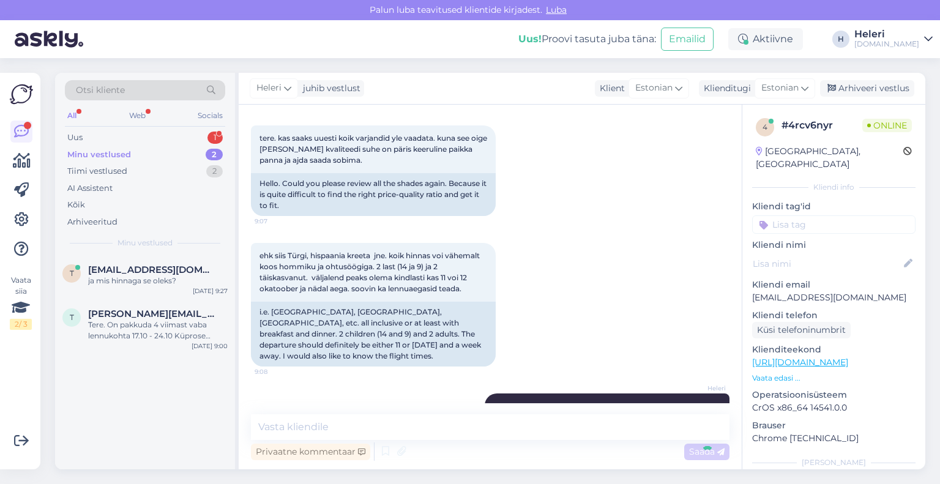
scroll to position [1139, 0]
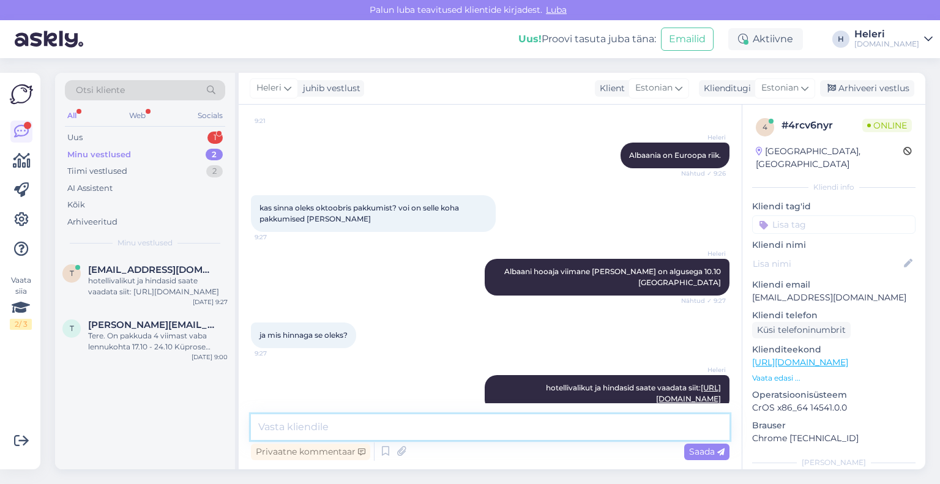
click at [508, 430] on textarea at bounding box center [490, 427] width 479 height 26
click at [290, 431] on textarea "[PERSON_NAME] toodud 1-le majutudes kahekesi toas" at bounding box center [490, 427] width 479 height 26
type textarea "hinnad on toodud 1-le majutudes kahekesi toas"
click at [704, 452] on span "Saada" at bounding box center [707, 451] width 36 height 11
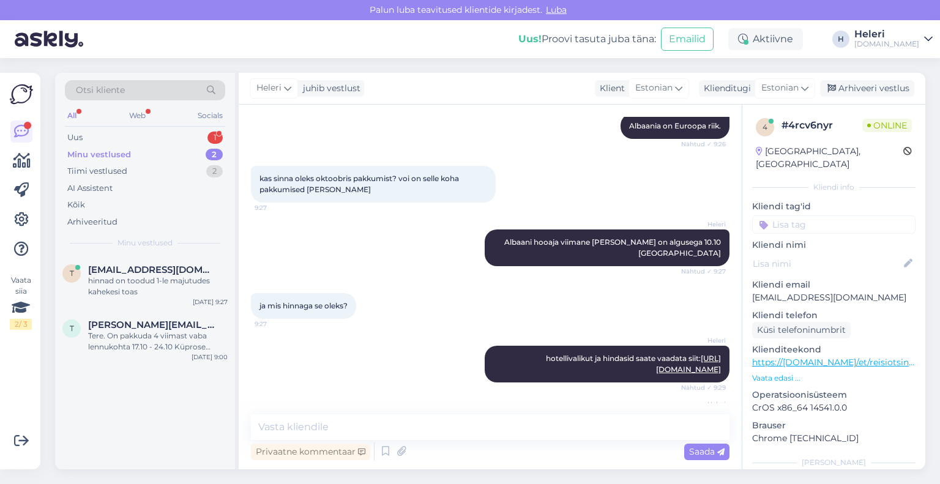
scroll to position [1191, 0]
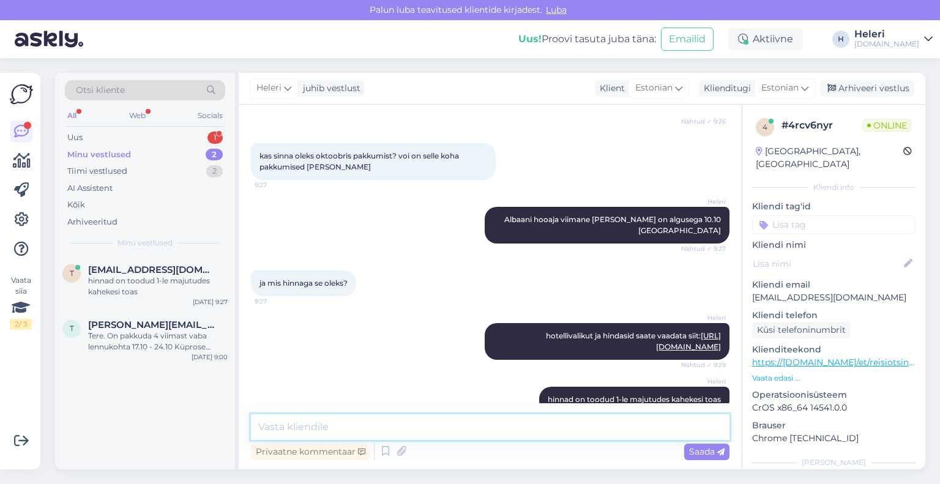
click at [332, 422] on textarea at bounding box center [490, 427] width 479 height 26
click at [115, 154] on div "Minu vestlused" at bounding box center [99, 155] width 64 height 12
click at [110, 138] on div "Uus 1" at bounding box center [145, 137] width 160 height 17
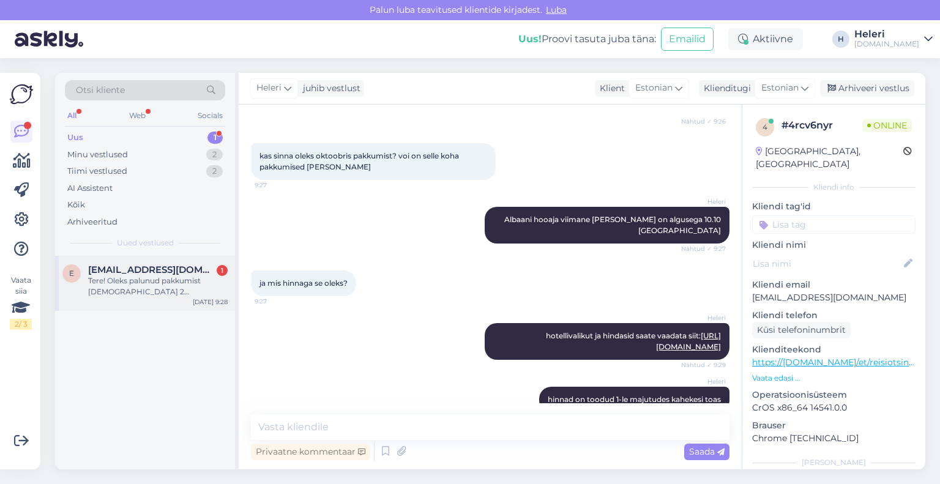
click at [157, 276] on div "Tere! Oleks palunud pakkumist [DEMOGRAPHIC_DATA] 2 täiskasvanut.Üks ajavahemik …" at bounding box center [158, 286] width 140 height 22
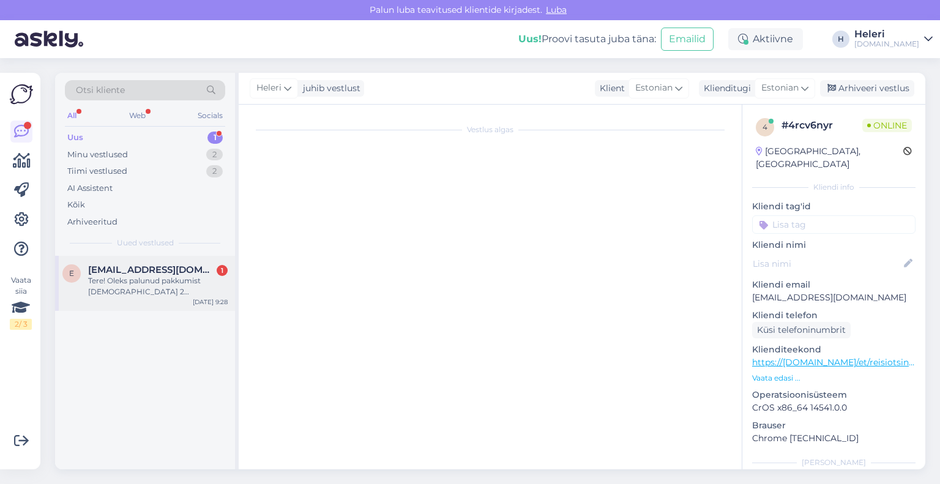
scroll to position [1757, 0]
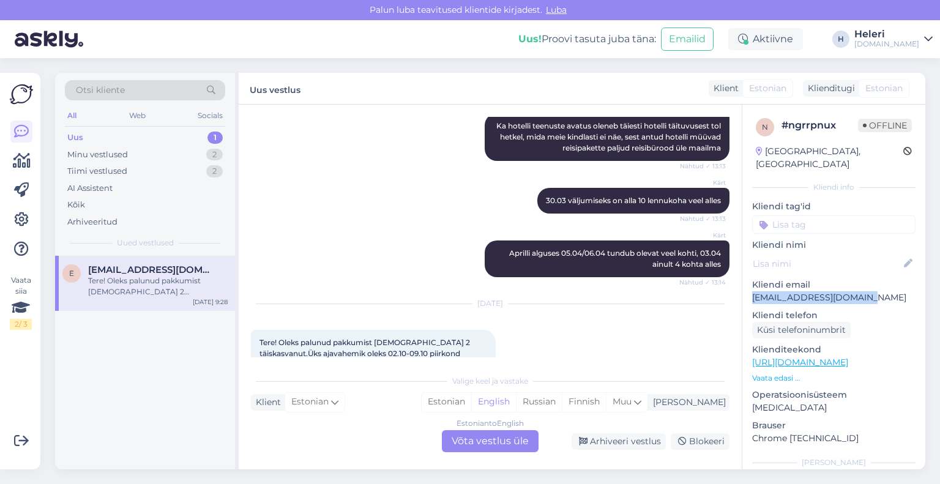
drag, startPoint x: 750, startPoint y: 283, endPoint x: 891, endPoint y: 281, distance: 140.8
click at [904, 281] on div "n # ngrrpnux Offline [GEOGRAPHIC_DATA], [GEOGRAPHIC_DATA] Kliendi info Kliendi …" at bounding box center [834, 363] width 183 height 516
copy p "[EMAIL_ADDRESS][DOMAIN_NAME]"
click at [798, 357] on link "[URL][DOMAIN_NAME]" at bounding box center [800, 362] width 96 height 11
click at [512, 434] on div "Estonian to English Võta vestlus üle" at bounding box center [490, 441] width 97 height 22
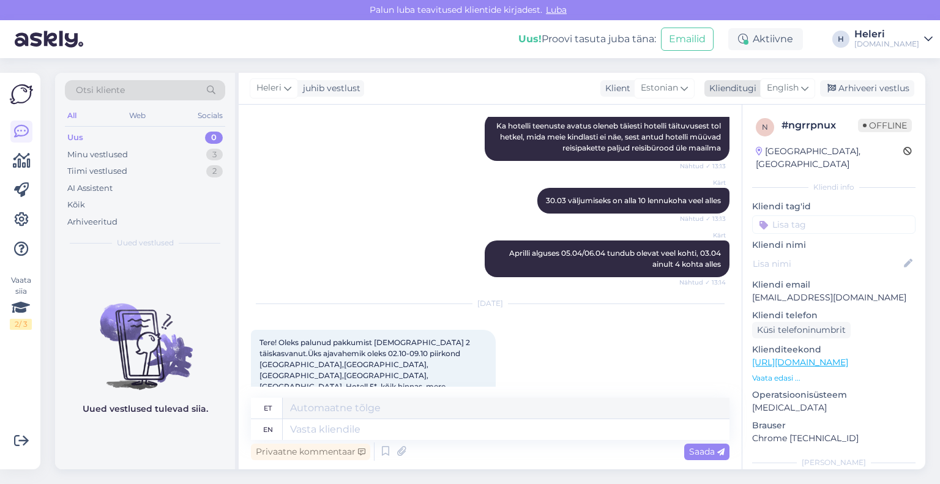
click at [779, 87] on span "English" at bounding box center [783, 87] width 32 height 13
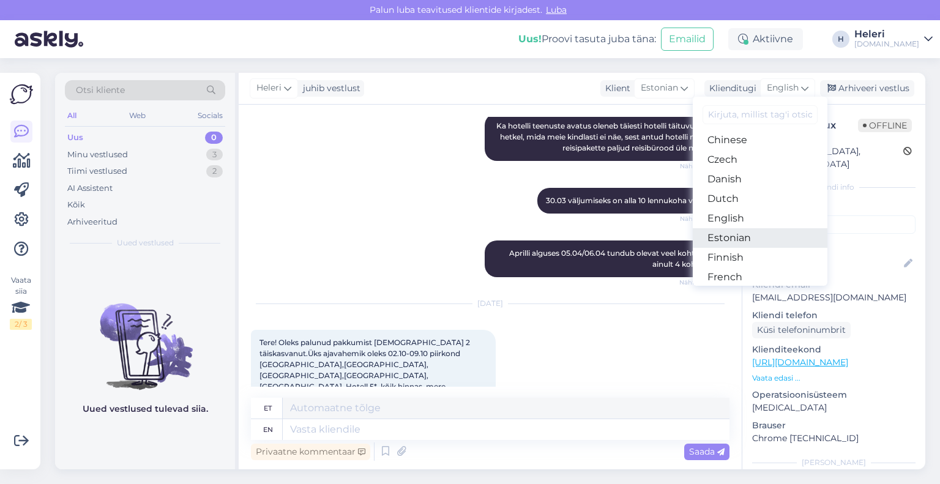
click at [760, 233] on link "Estonian" at bounding box center [760, 238] width 135 height 20
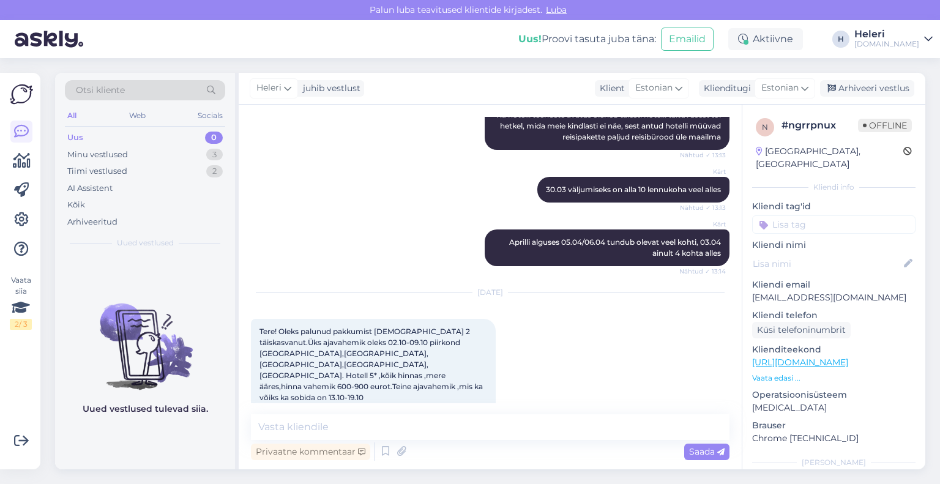
scroll to position [1776, 0]
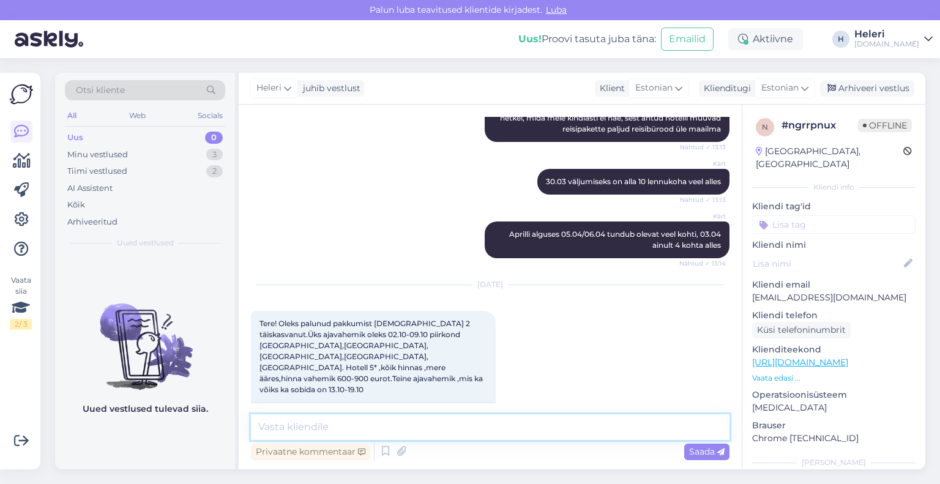
click at [435, 419] on textarea at bounding box center [490, 427] width 479 height 26
type textarea "S"
drag, startPoint x: 369, startPoint y: 428, endPoint x: 356, endPoint y: 430, distance: 13.0
click at [356, 430] on textarea "Tere. Saadame Teiel apkkumsied emailile" at bounding box center [490, 427] width 479 height 26
click at [471, 429] on textarea "Tere. Saadame Teiel pakkumsied emailile" at bounding box center [490, 427] width 479 height 26
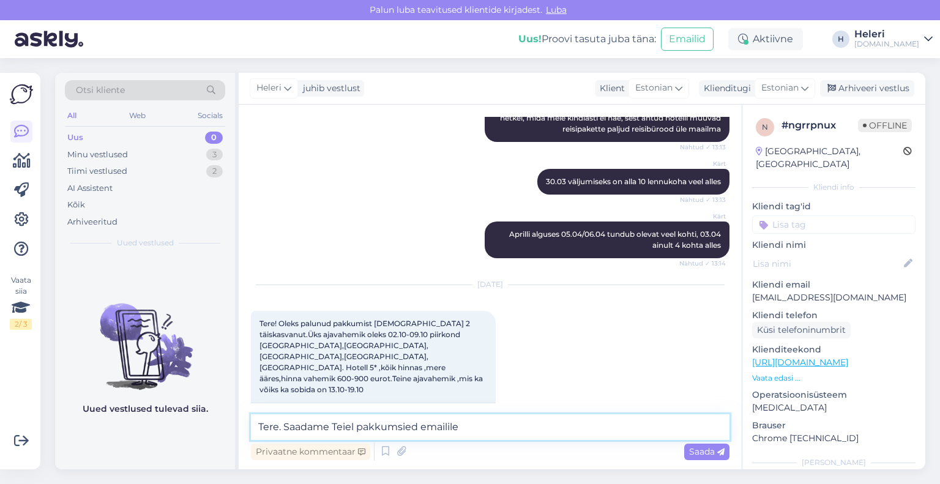
drag, startPoint x: 348, startPoint y: 432, endPoint x: 354, endPoint y: 432, distance: 6.7
click at [354, 432] on textarea "Tere. Saadame Teiel pakkumsied emailile" at bounding box center [490, 427] width 479 height 26
click at [473, 425] on textarea "Tere. Saadame Teile pakkumsied emailile" at bounding box center [490, 427] width 479 height 26
drag, startPoint x: 752, startPoint y: 286, endPoint x: 854, endPoint y: 286, distance: 101.6
click at [889, 291] on p "[EMAIL_ADDRESS][DOMAIN_NAME]" at bounding box center [833, 297] width 163 height 13
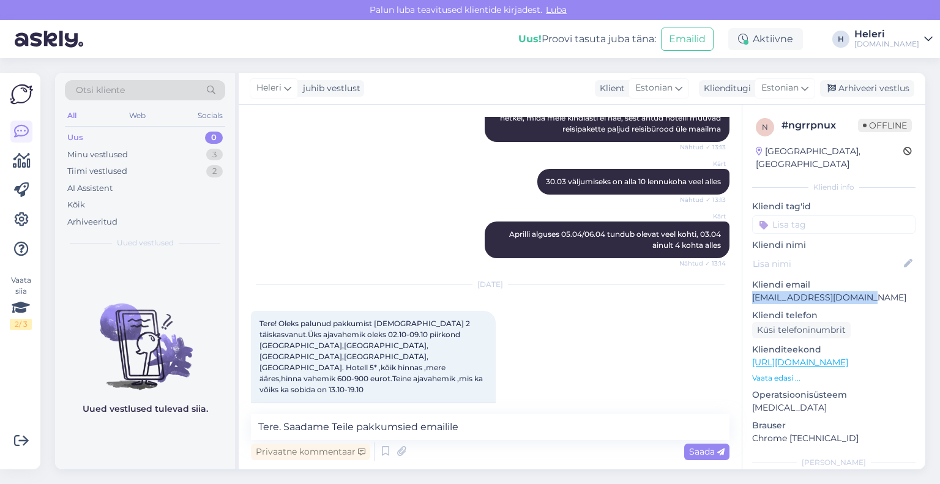
copy p "[EMAIL_ADDRESS][DOMAIN_NAME]"
paste textarea "[EMAIL_ADDRESS][DOMAIN_NAME]"
click at [437, 416] on textarea "Tere. Saadame Teile pakkumsied emailile [EMAIL_ADDRESS][DOMAIN_NAME]" at bounding box center [490, 427] width 479 height 26
drag, startPoint x: 398, startPoint y: 429, endPoint x: 419, endPoint y: 425, distance: 21.1
click at [419, 425] on textarea "Tere. Saadame Teile pakkumsied emailile [EMAIL_ADDRESS][DOMAIN_NAME]" at bounding box center [490, 427] width 479 height 26
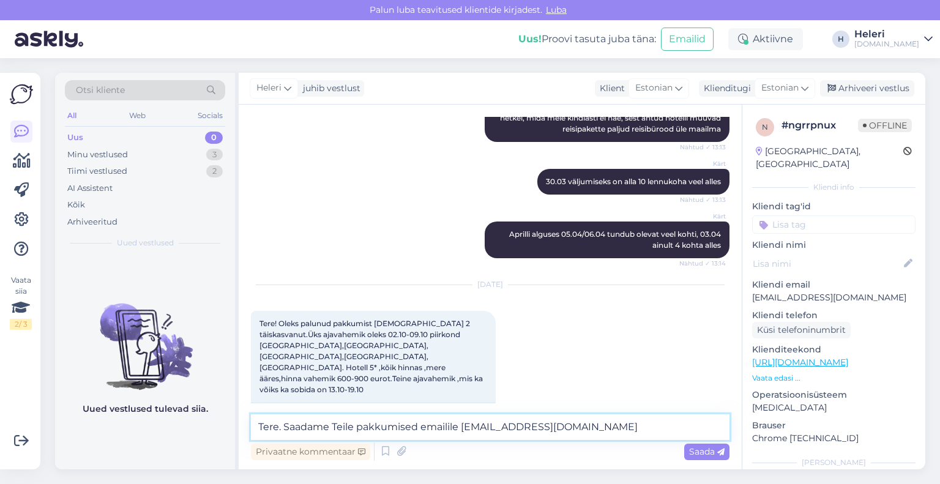
click at [597, 430] on textarea "Tere. Saadame Teile pakkumised emailile [EMAIL_ADDRESS][DOMAIN_NAME]" at bounding box center [490, 427] width 479 height 26
type textarea "Tere. Saadame Teile pakkumised emailile [EMAIL_ADDRESS][DOMAIN_NAME] tänase päe…"
click at [704, 449] on span "Saada" at bounding box center [707, 451] width 36 height 11
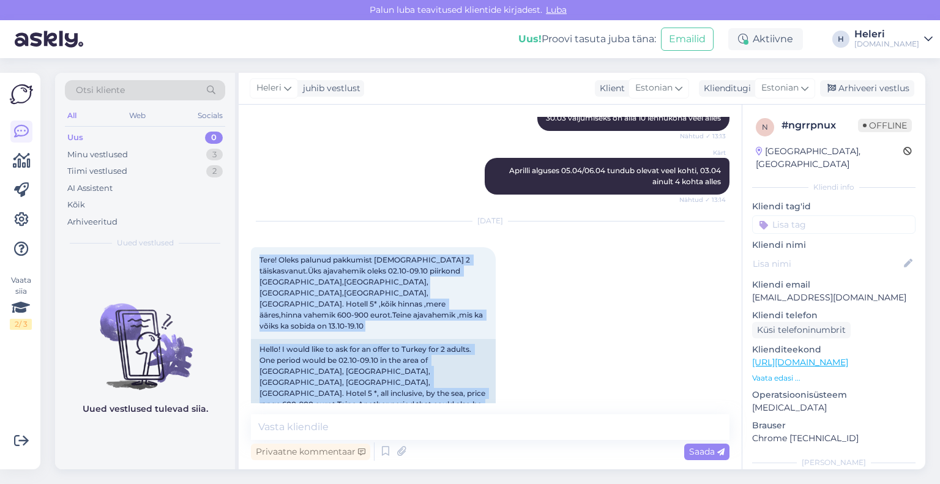
scroll to position [1840, 0]
drag, startPoint x: 257, startPoint y: 200, endPoint x: 733, endPoint y: 414, distance: 522.0
click at [733, 414] on div "Vestlus algas [DATE] Tere! Oleks palunud hinnapakkumist 13.09-19.09 Türki Belek…" at bounding box center [490, 287] width 503 height 365
copy div "Tere! Oleks palunud pakkumist [DEMOGRAPHIC_DATA] 2 täiskasvanut.Üks ajavahemik …"
click at [847, 90] on div "Arhiveeri vestlus" at bounding box center [867, 88] width 94 height 17
